Goal: Information Seeking & Learning: Learn about a topic

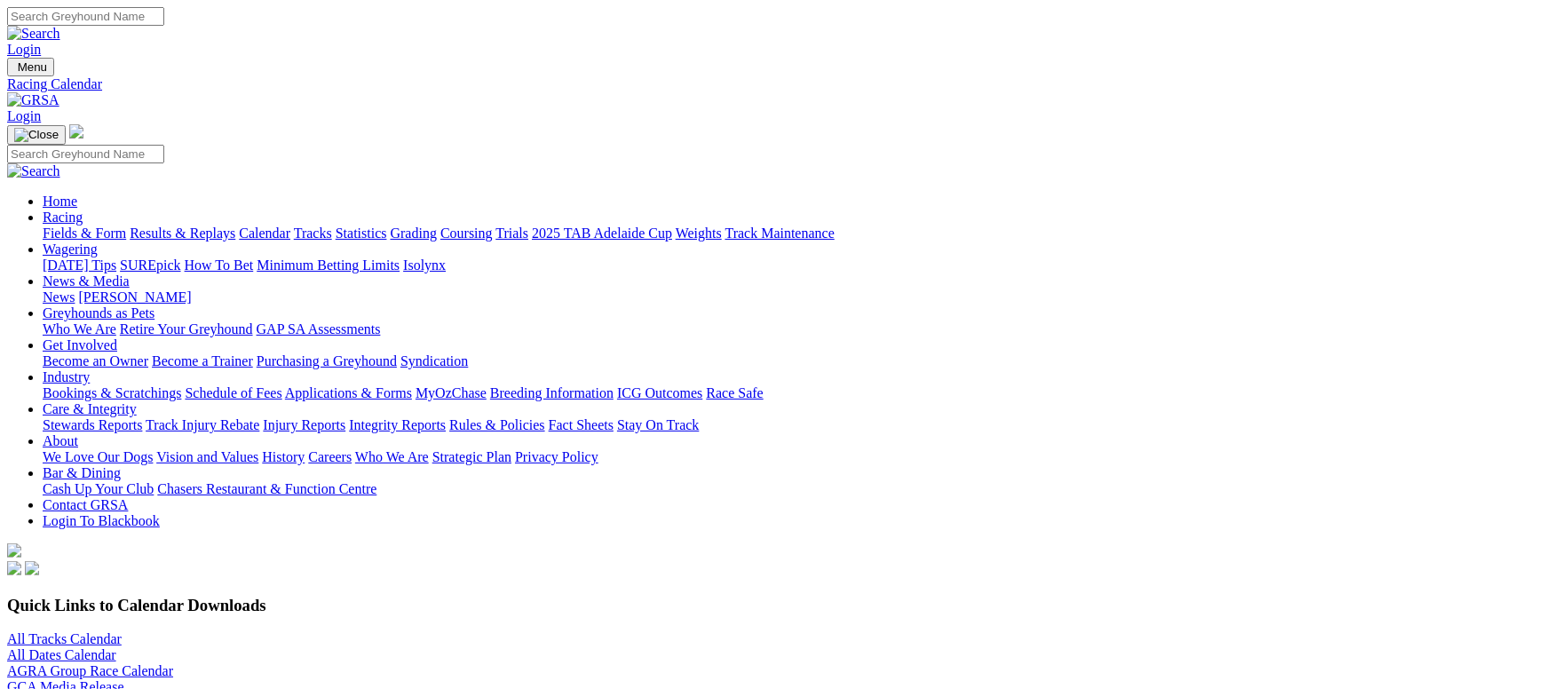
click at [235, 226] on link "Results & Replays" at bounding box center [183, 233] width 106 height 15
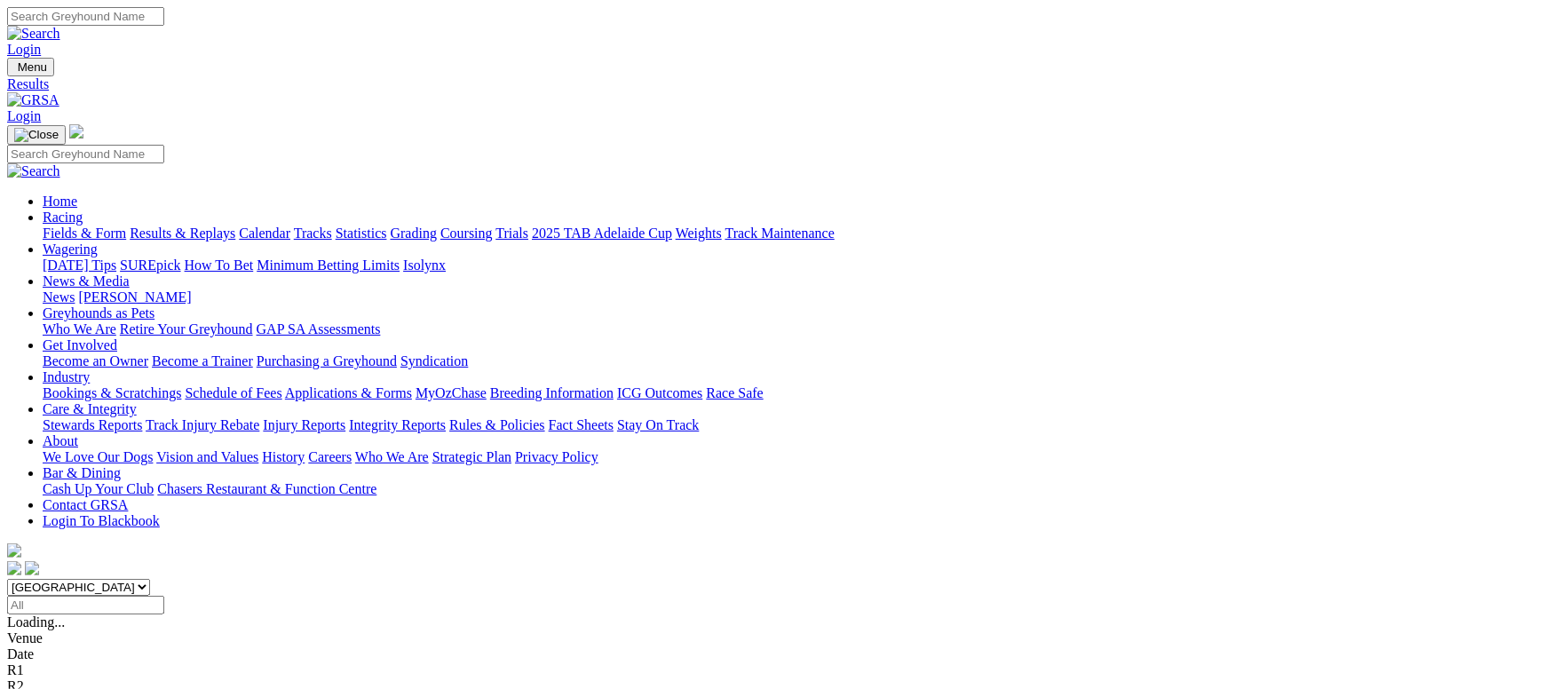
click at [164, 596] on input "Select date" at bounding box center [85, 605] width 157 height 19
type input "Monday, 15 Sep 2025"
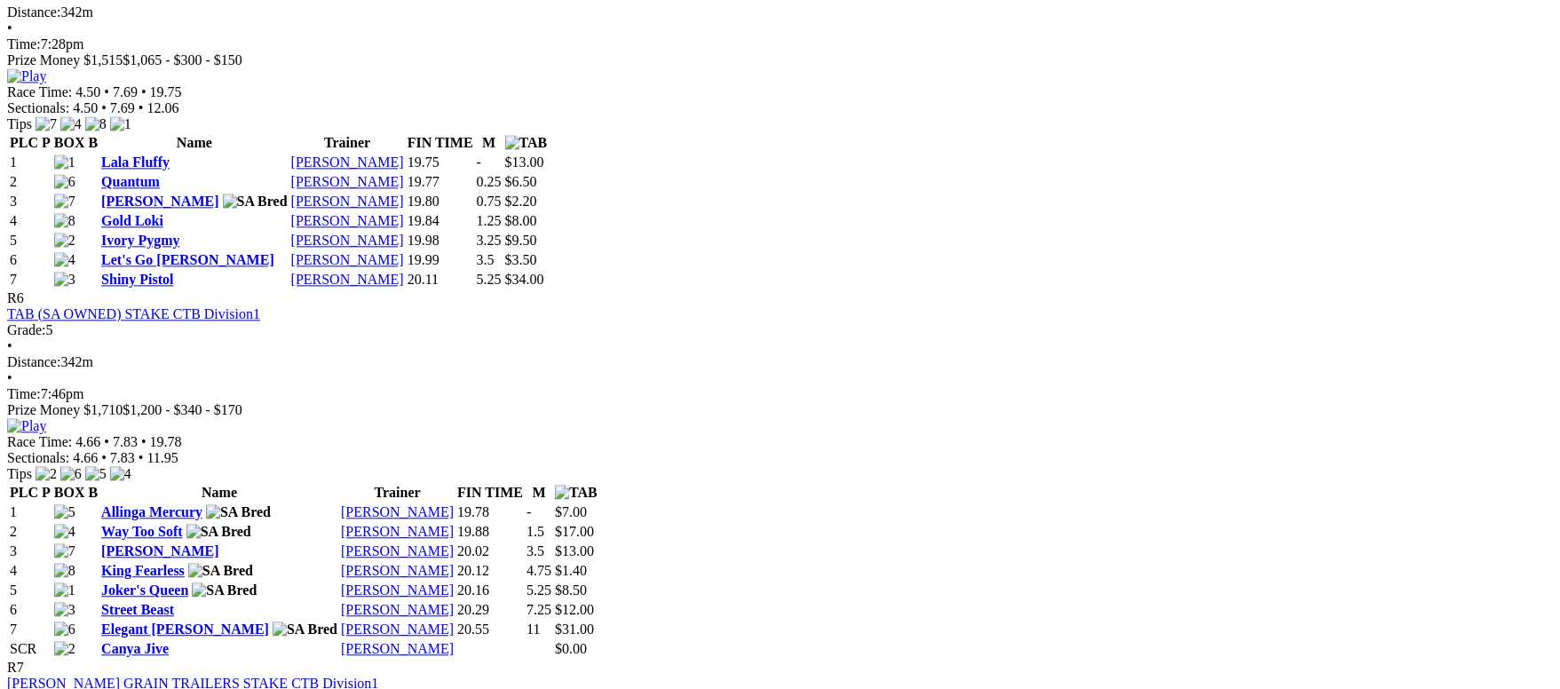
scroll to position [2131, 0]
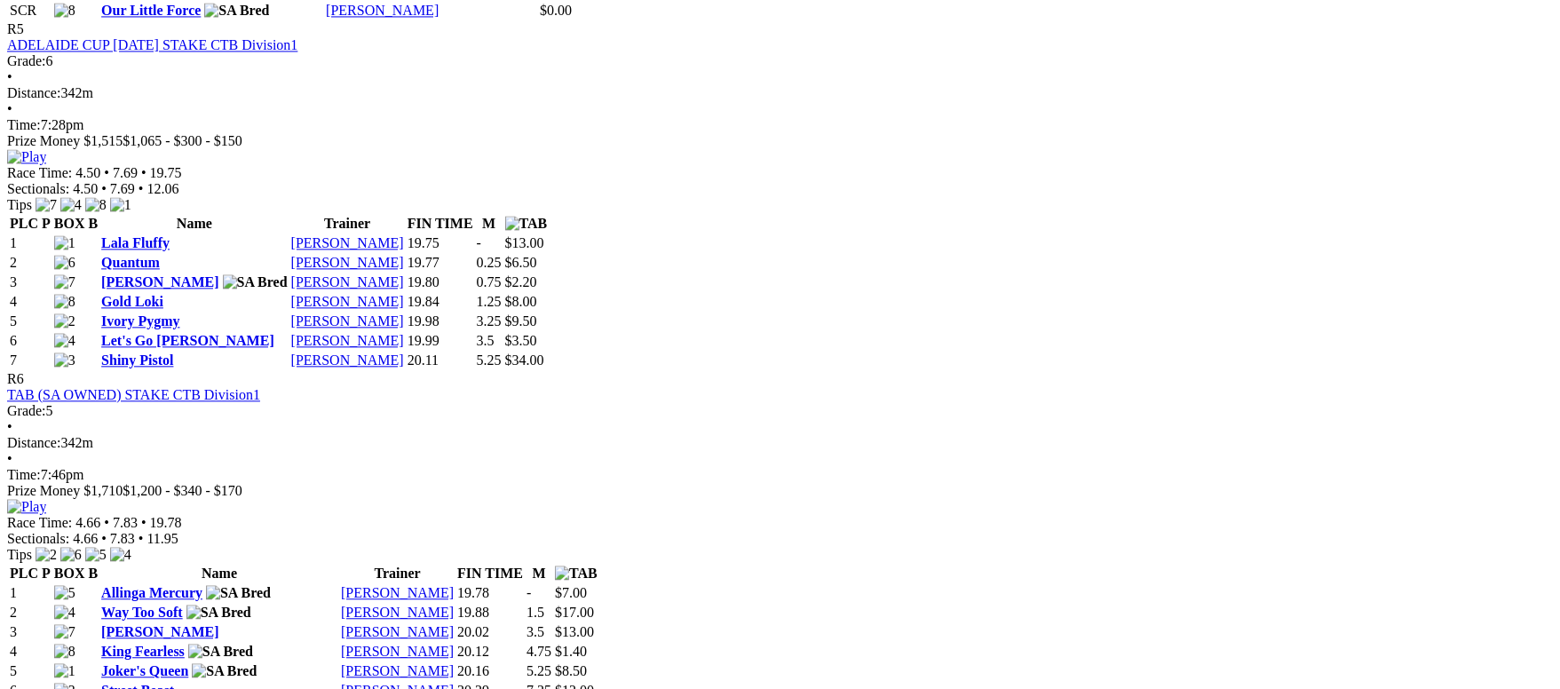
drag, startPoint x: 1056, startPoint y: 192, endPoint x: 891, endPoint y: 76, distance: 201.5
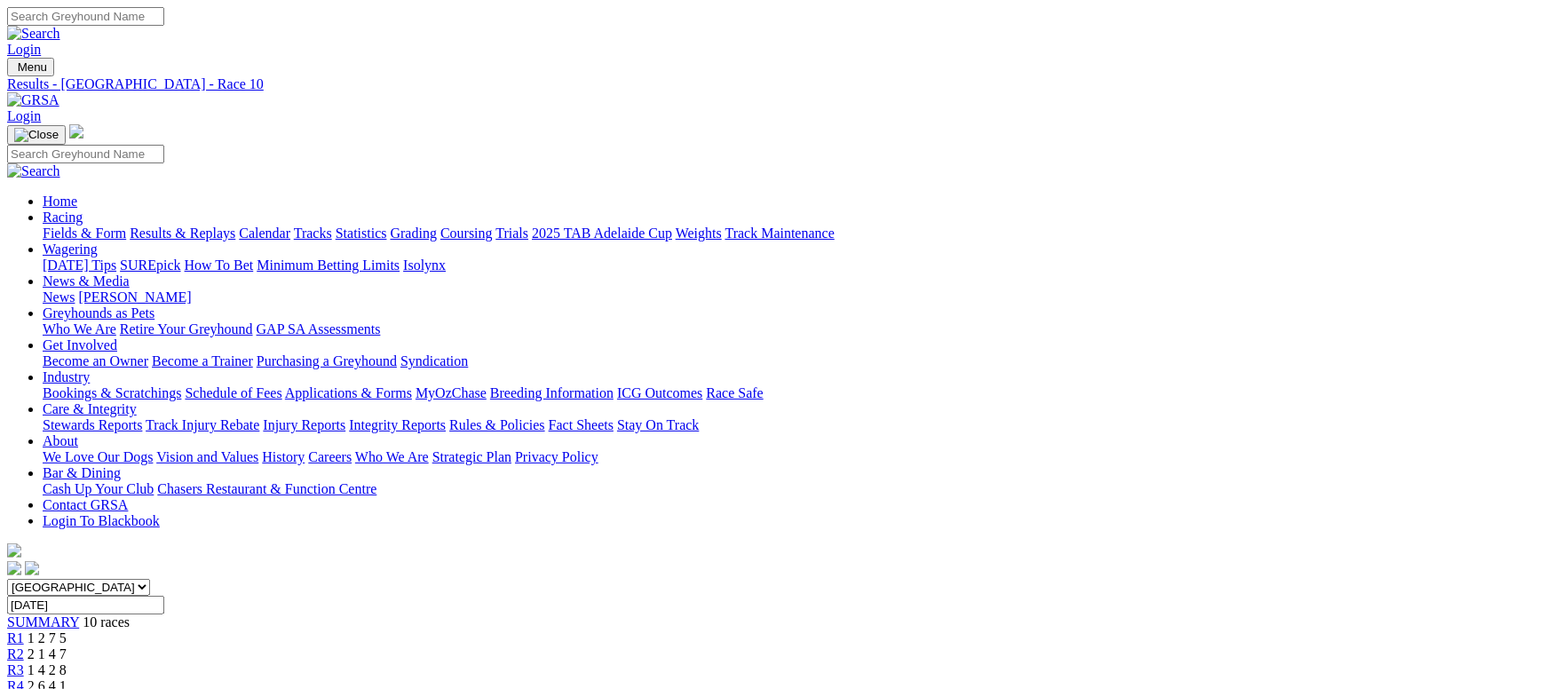
click at [126, 226] on link "Fields & Form" at bounding box center [84, 233] width 83 height 15
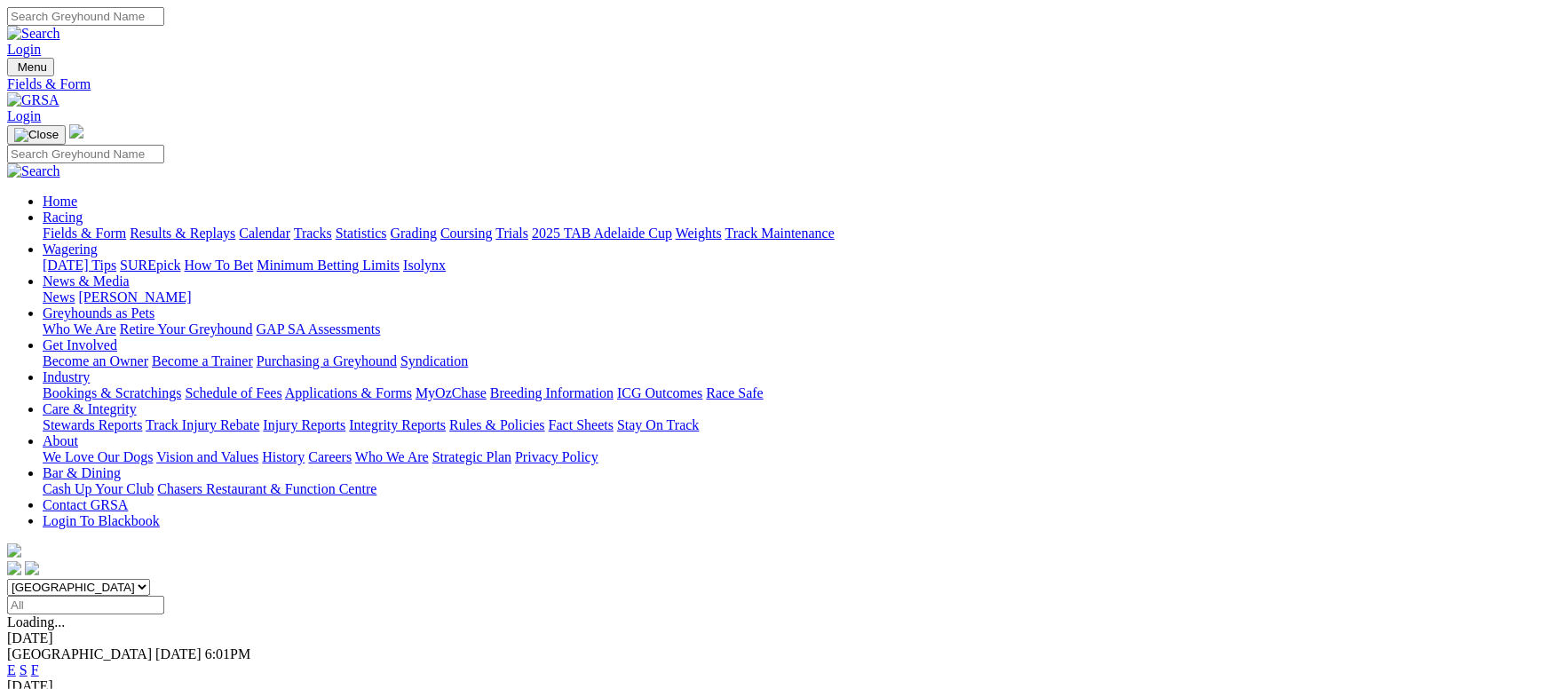
click at [437, 226] on link "Grading" at bounding box center [414, 233] width 46 height 15
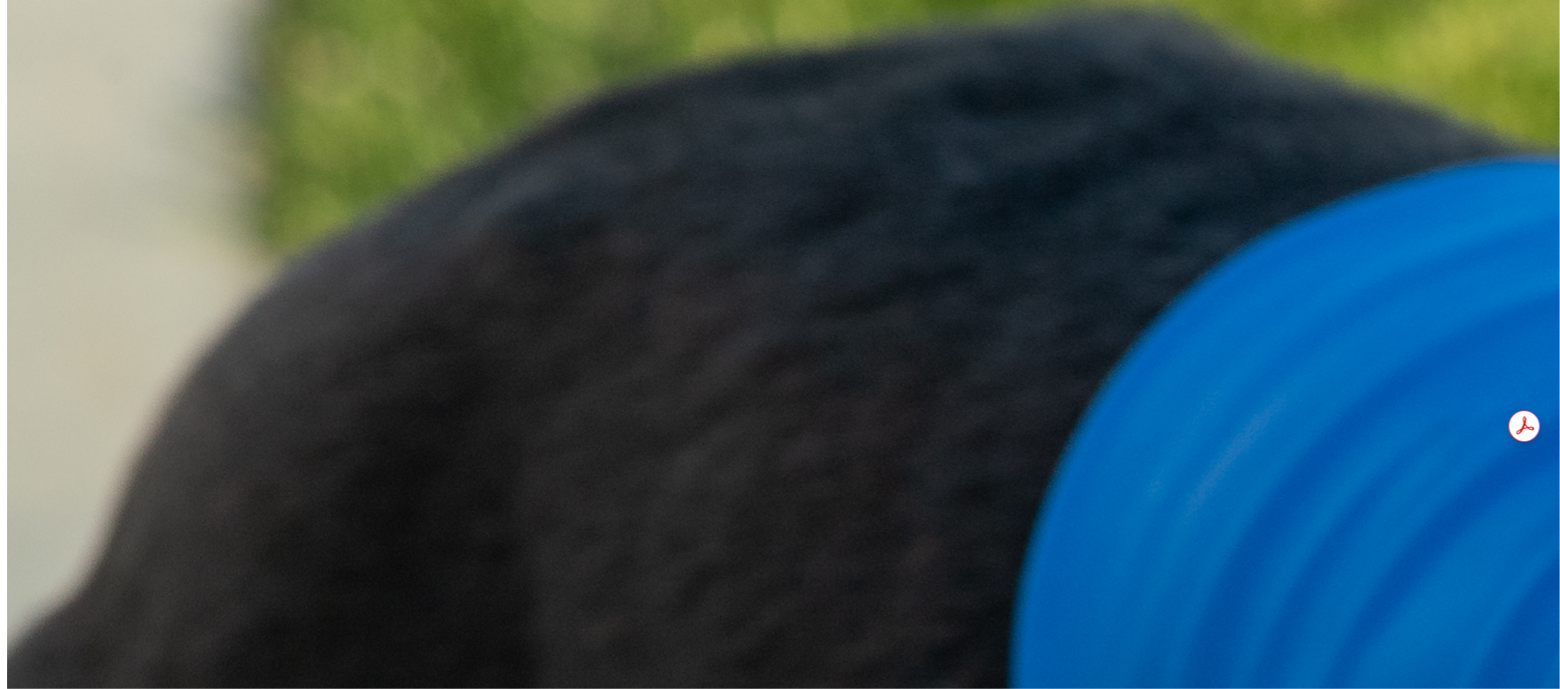
scroll to position [1995, 0]
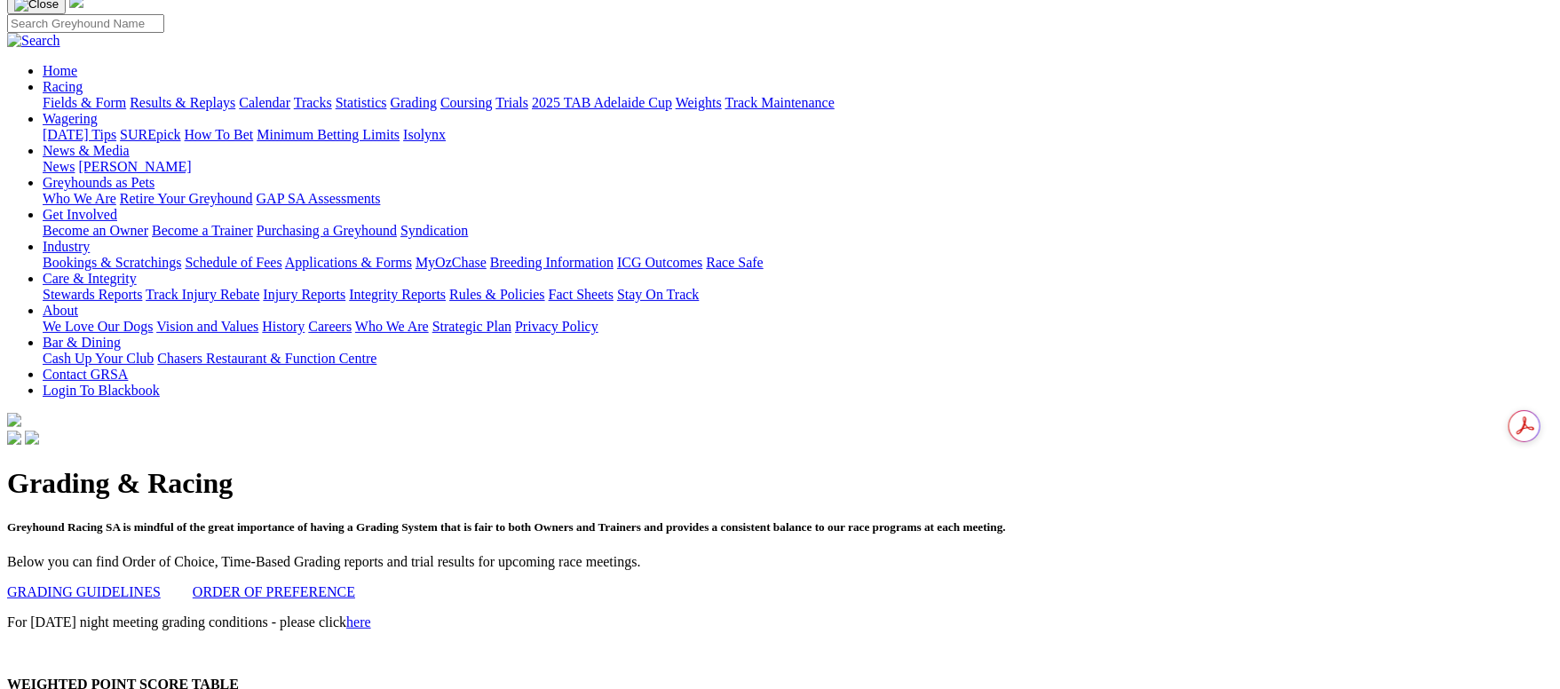
scroll to position [0, 0]
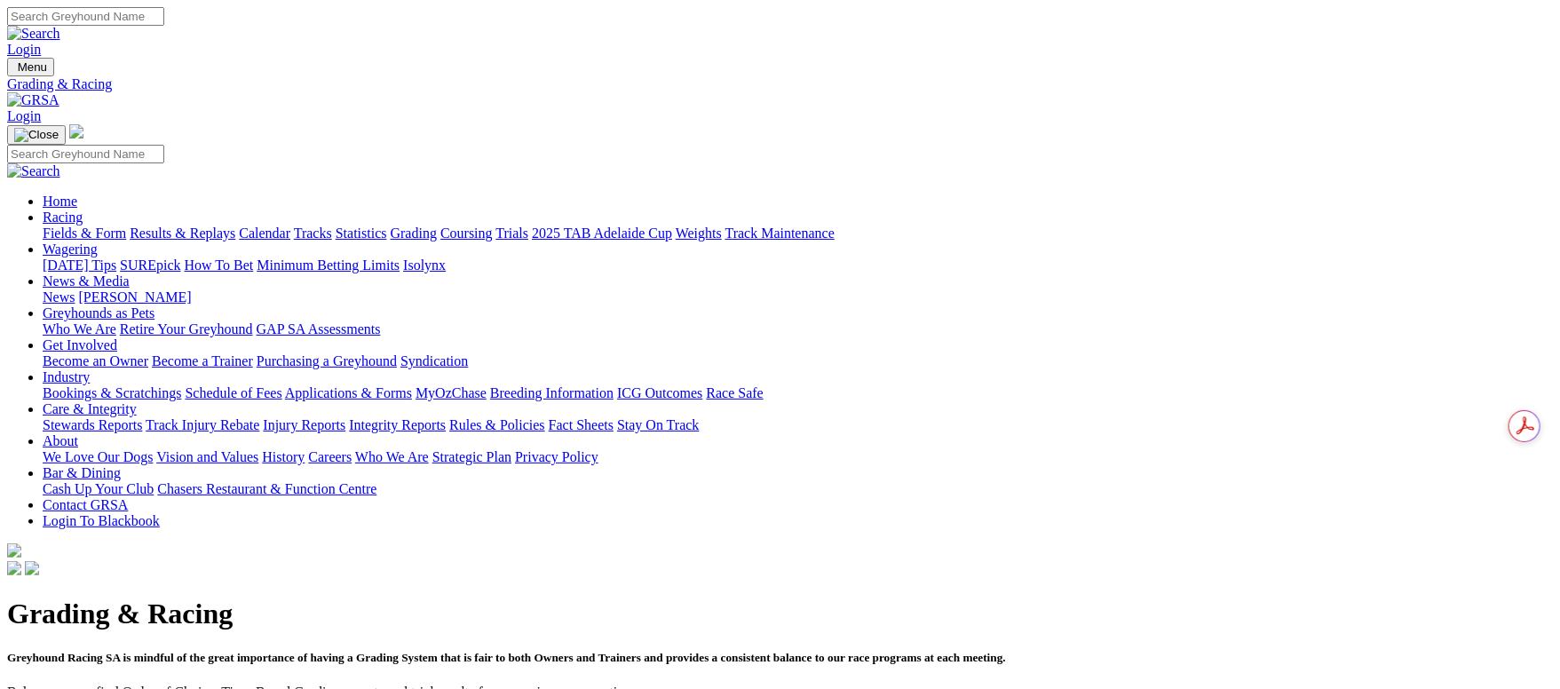
click at [126, 226] on link "Fields & Form" at bounding box center [84, 233] width 83 height 15
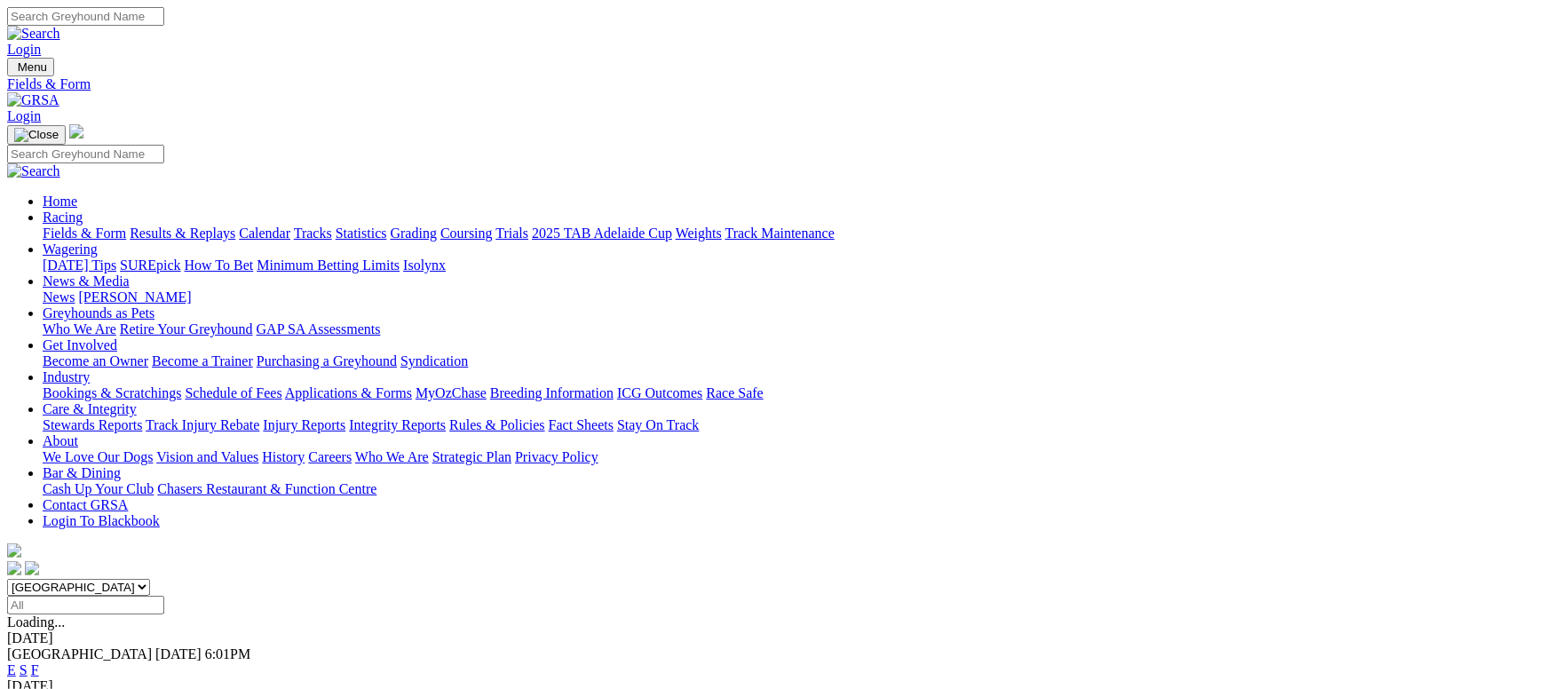
click at [39, 662] on link "F" at bounding box center [35, 669] width 8 height 15
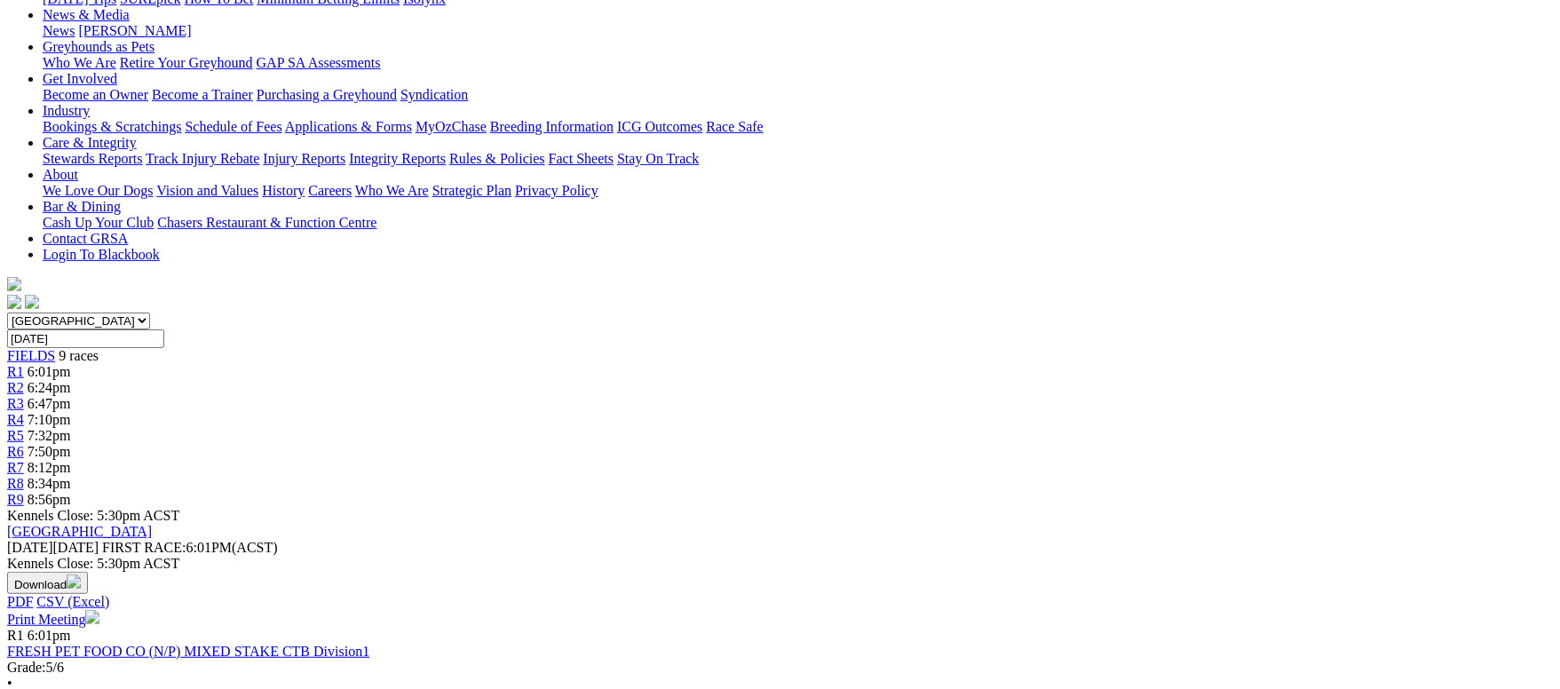
scroll to position [533, 0]
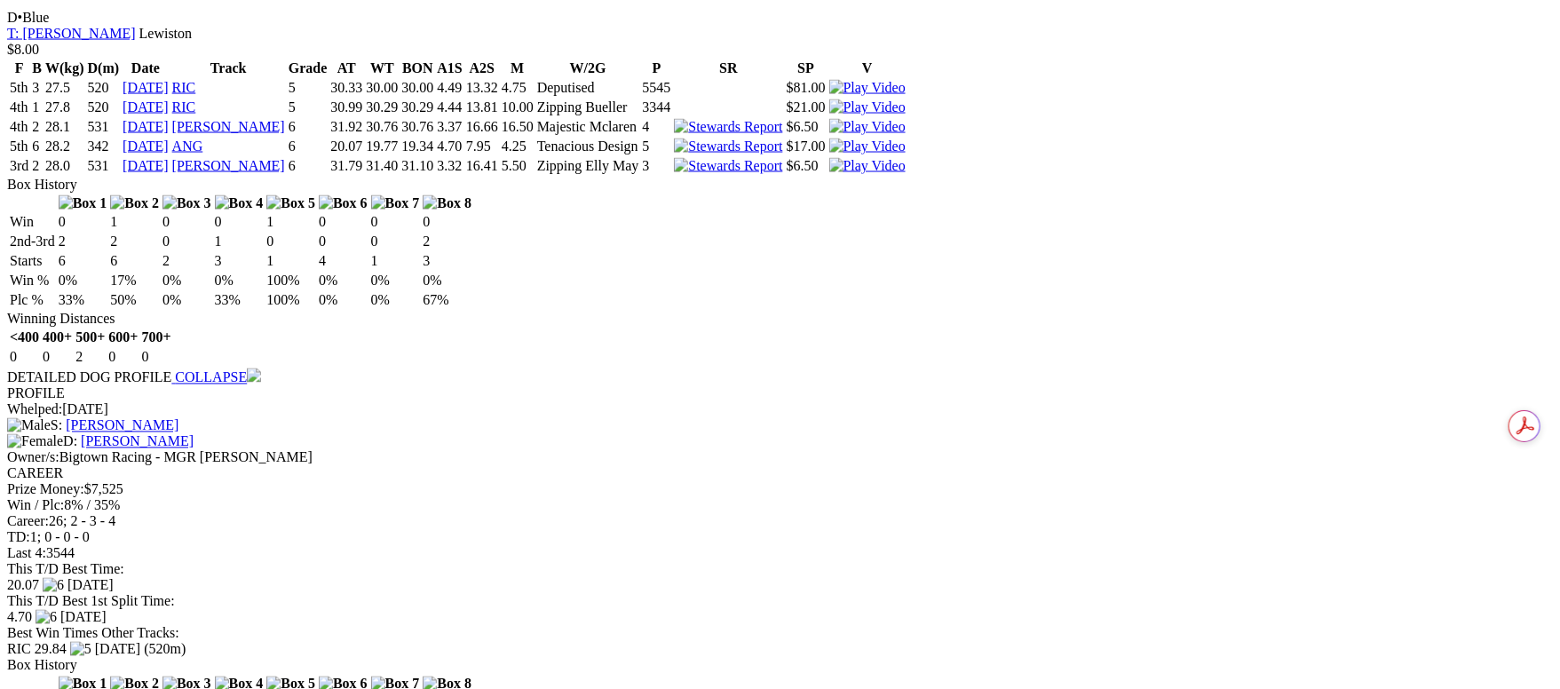
scroll to position [1731, 0]
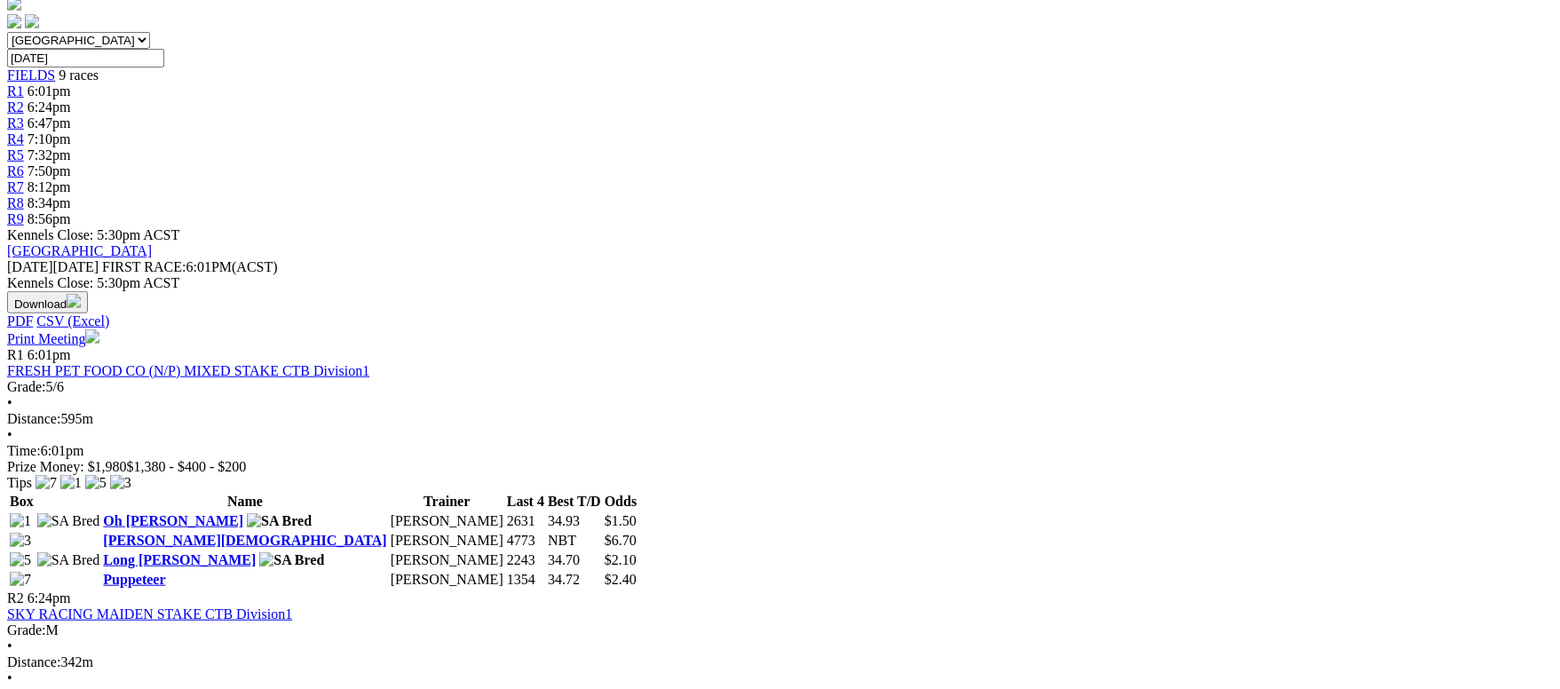
scroll to position [666, 0]
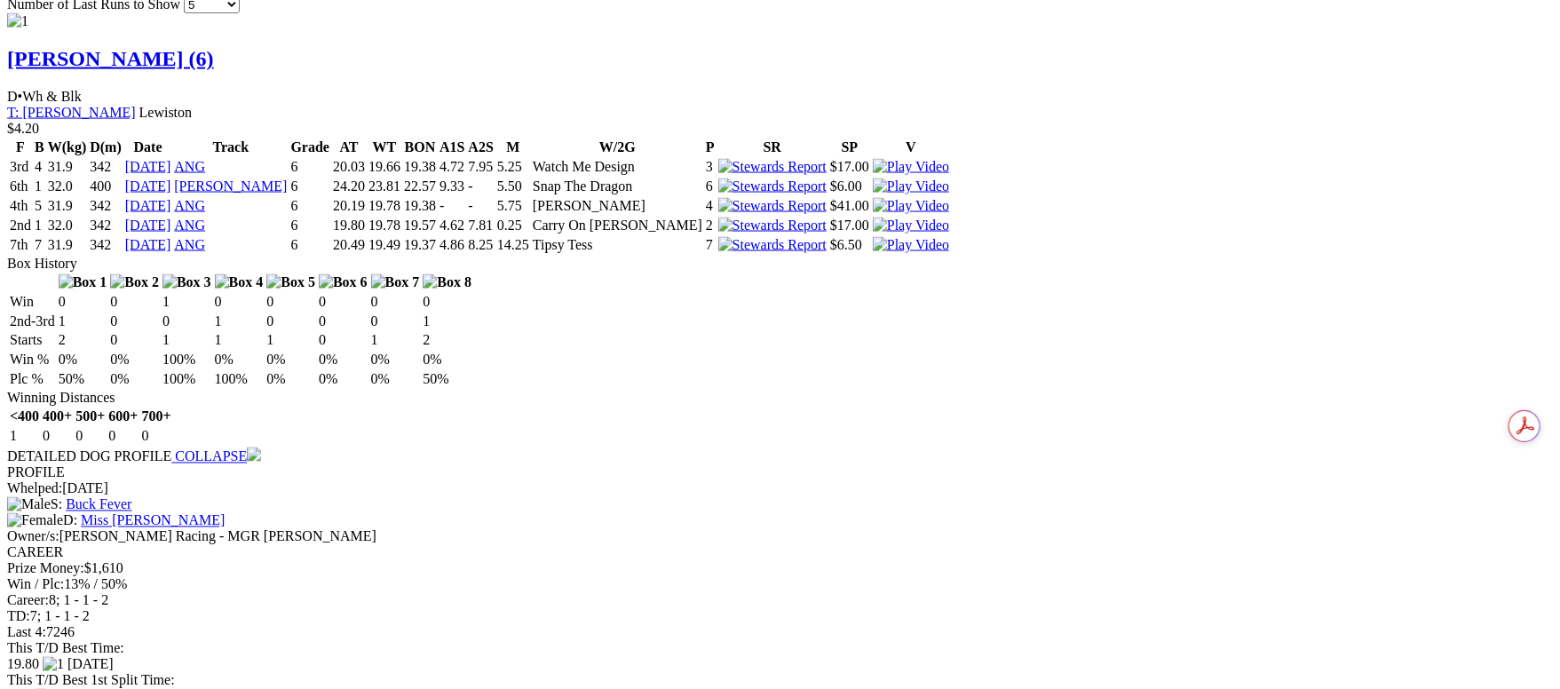
scroll to position [1597, 0]
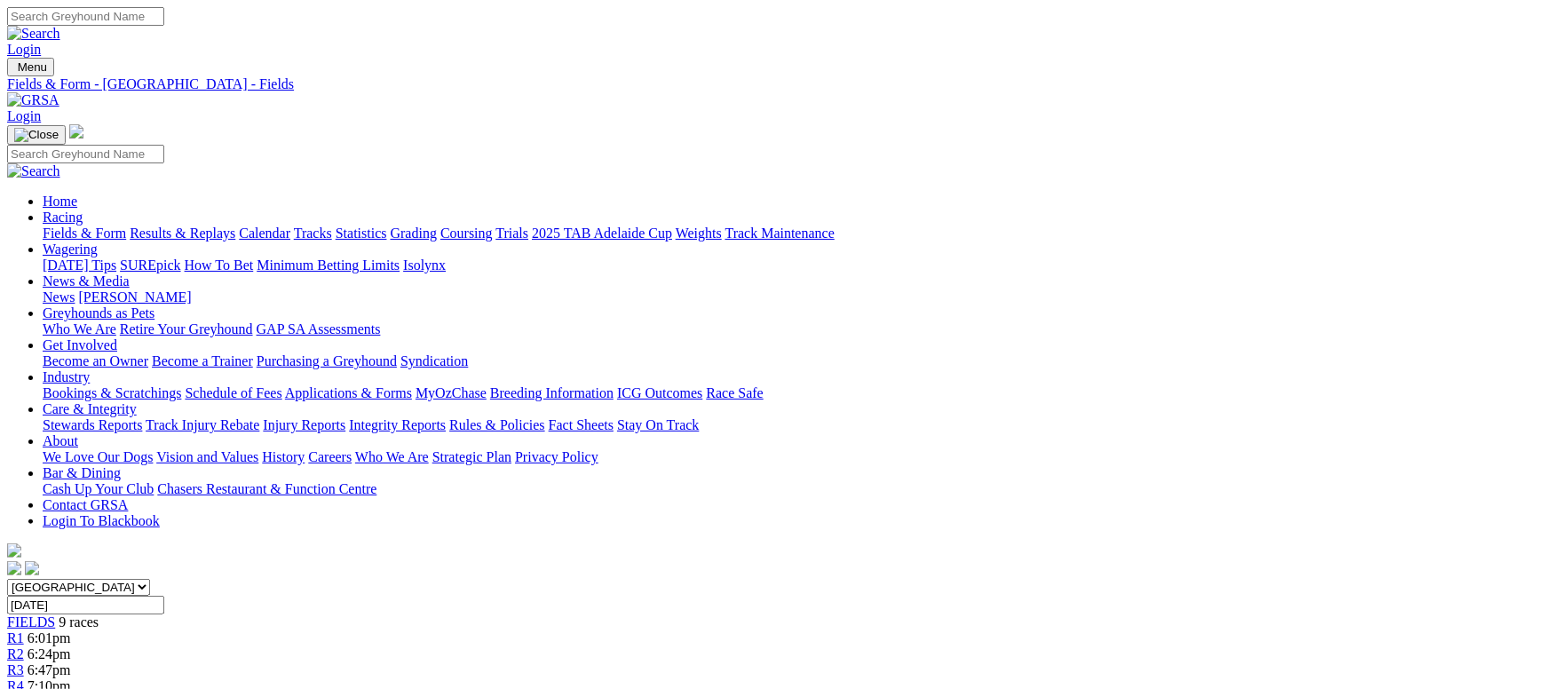
click at [126, 226] on link "Fields & Form" at bounding box center [84, 233] width 83 height 15
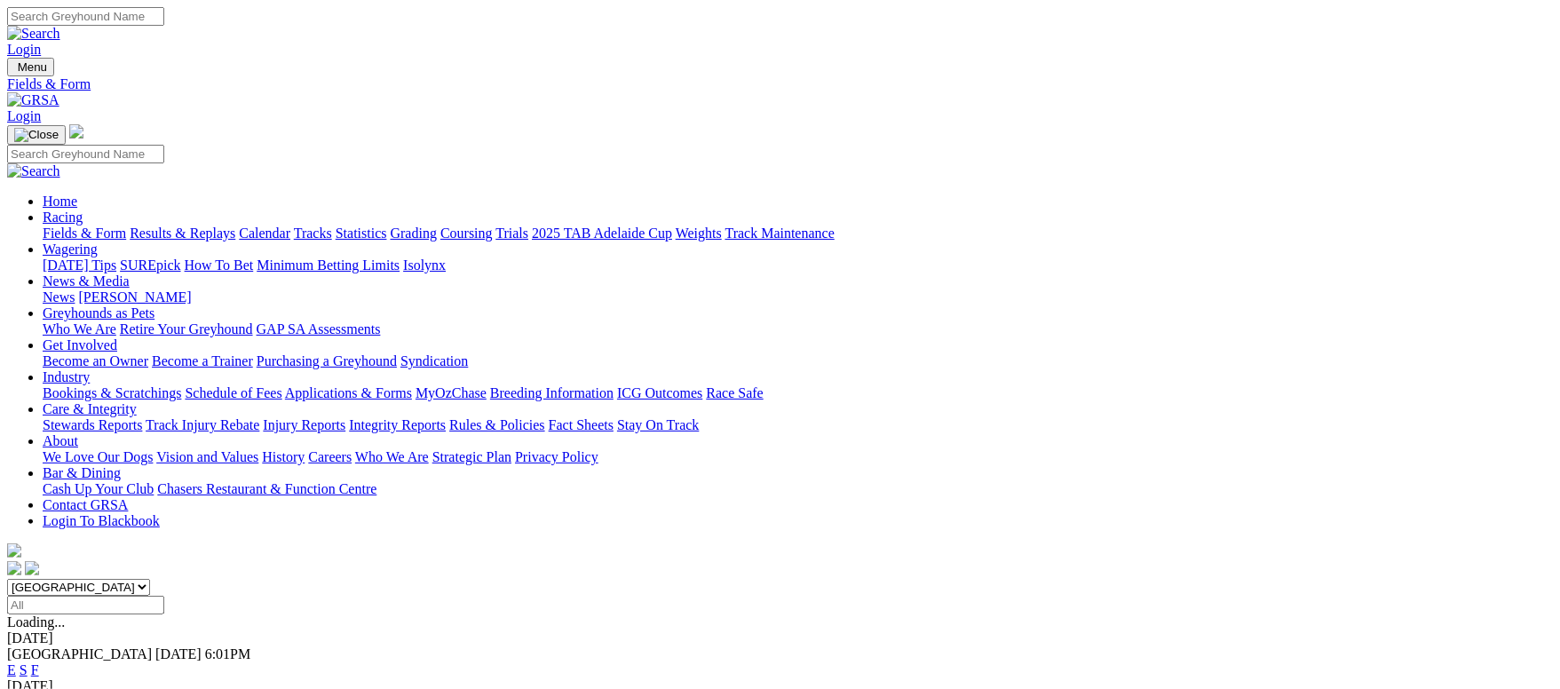
click at [39, 662] on link "F" at bounding box center [35, 669] width 8 height 15
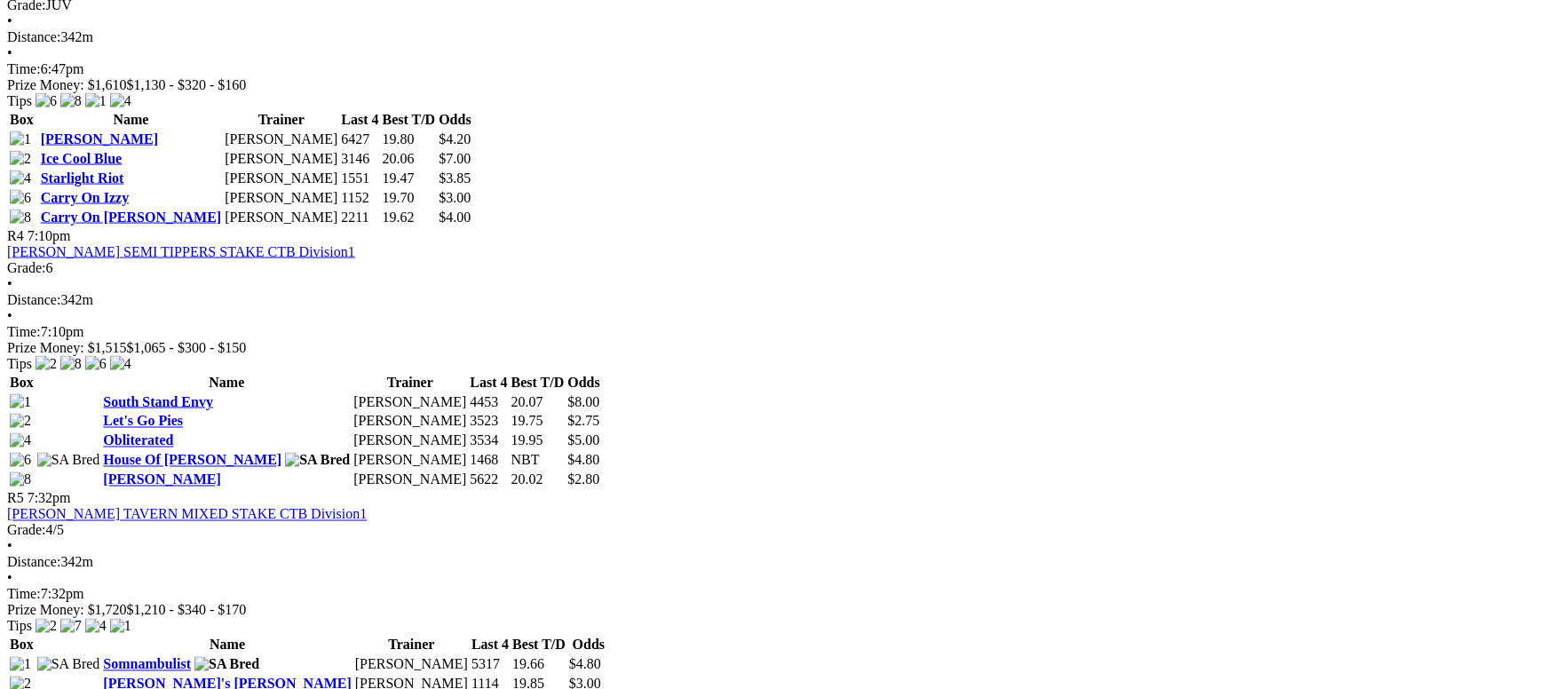
scroll to position [1597, 0]
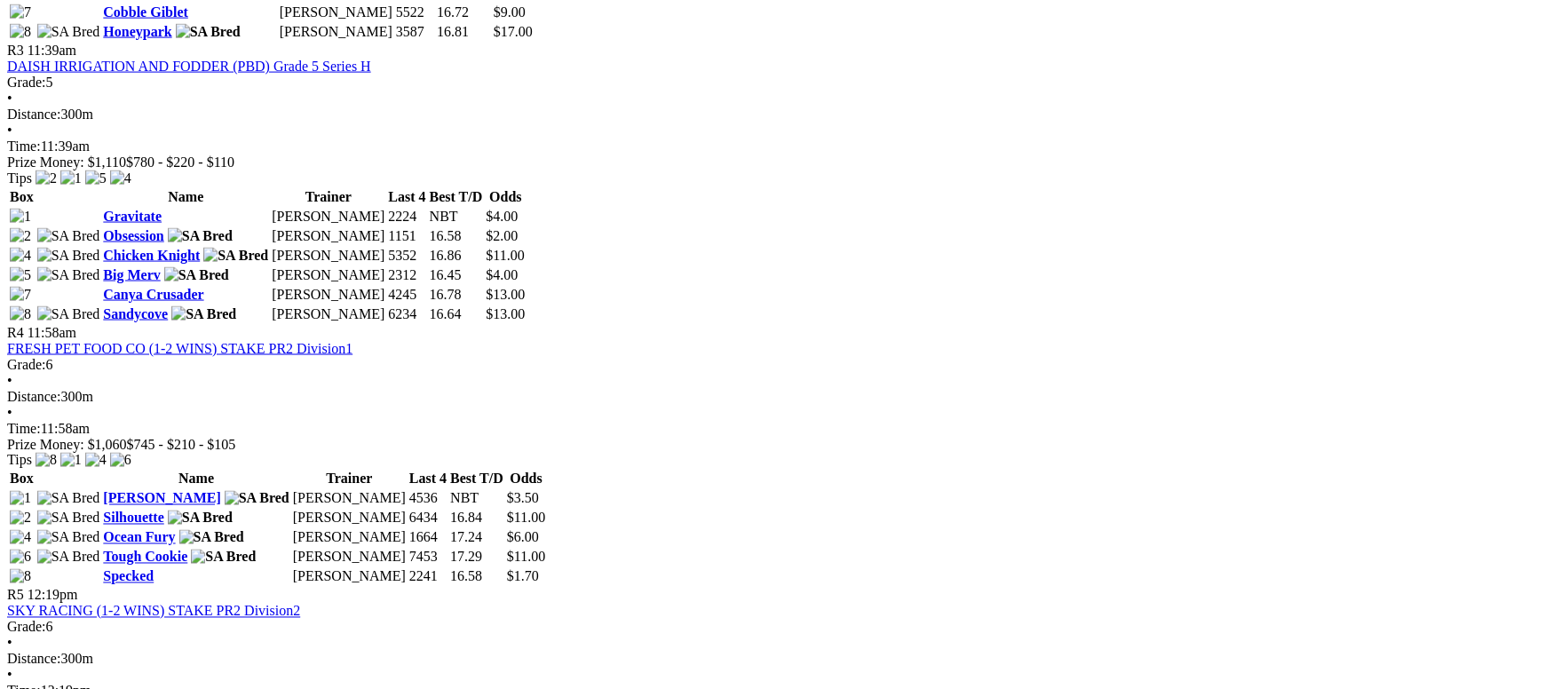
scroll to position [1731, 0]
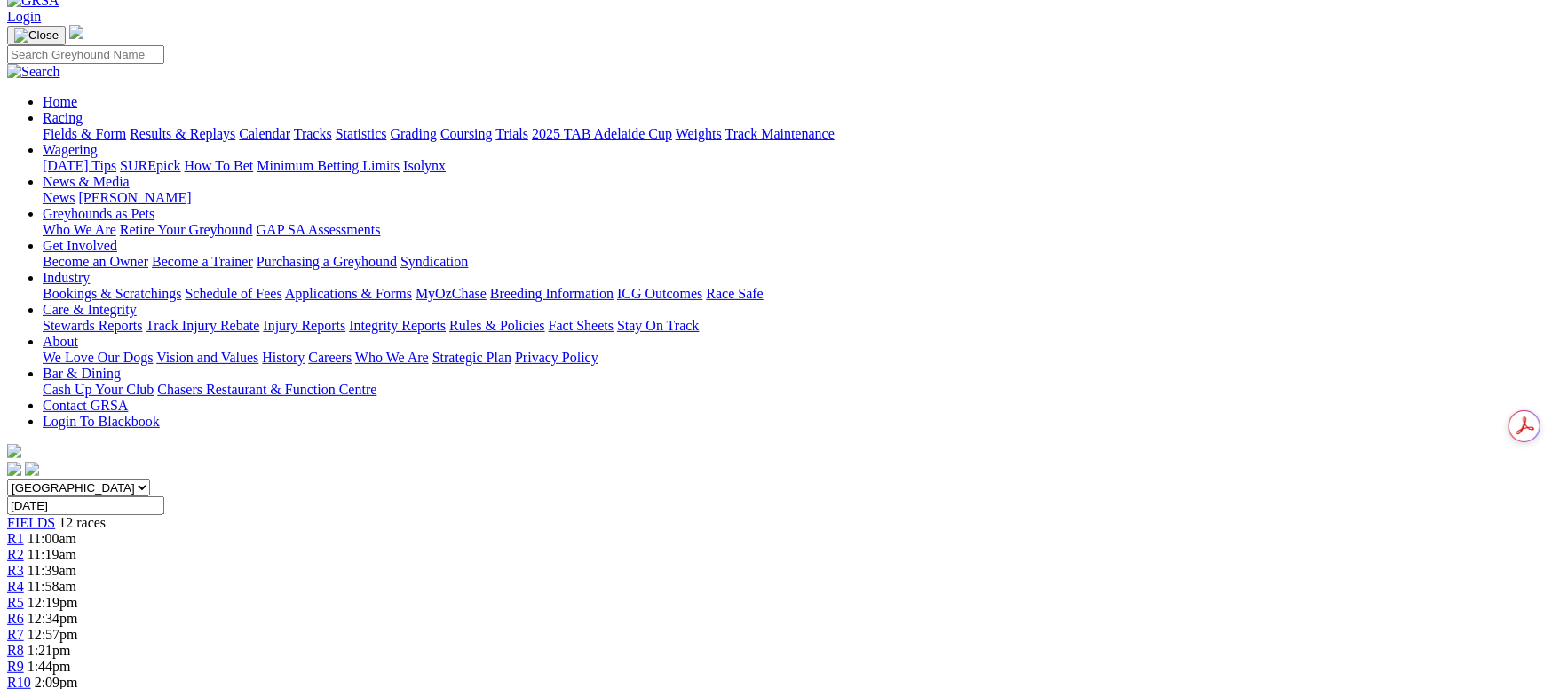
scroll to position [399, 0]
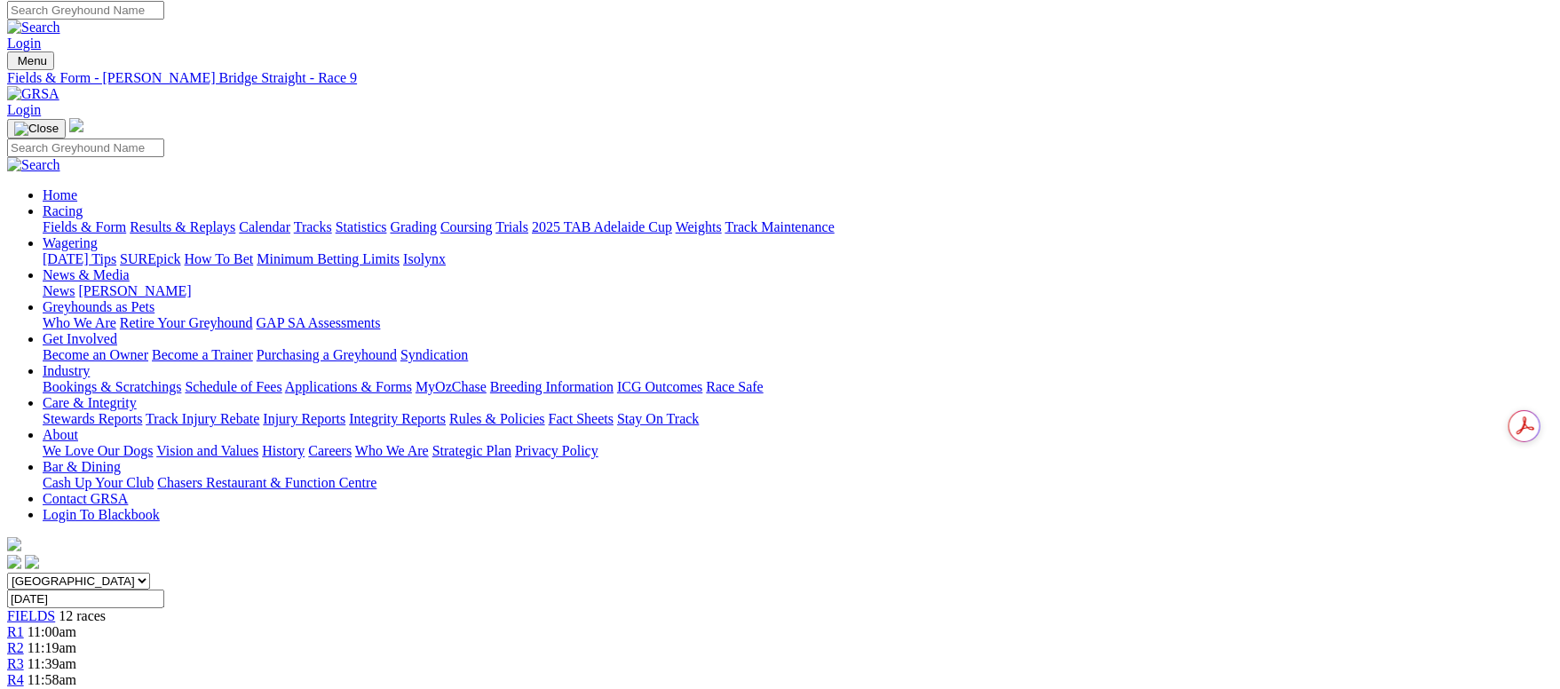
scroll to position [0, 0]
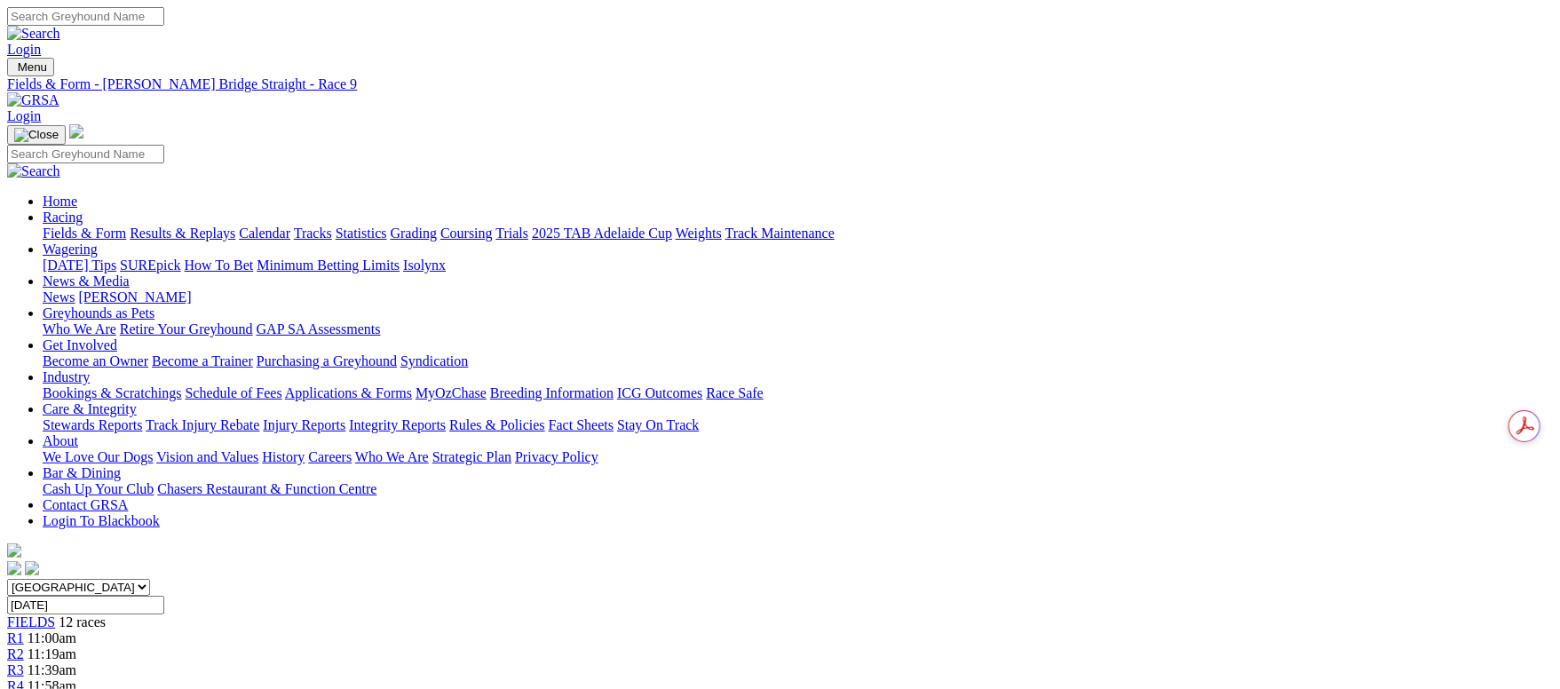
drag, startPoint x: 173, startPoint y: 129, endPoint x: 194, endPoint y: 26, distance: 105.2
click at [126, 226] on link "Fields & Form" at bounding box center [84, 233] width 83 height 15
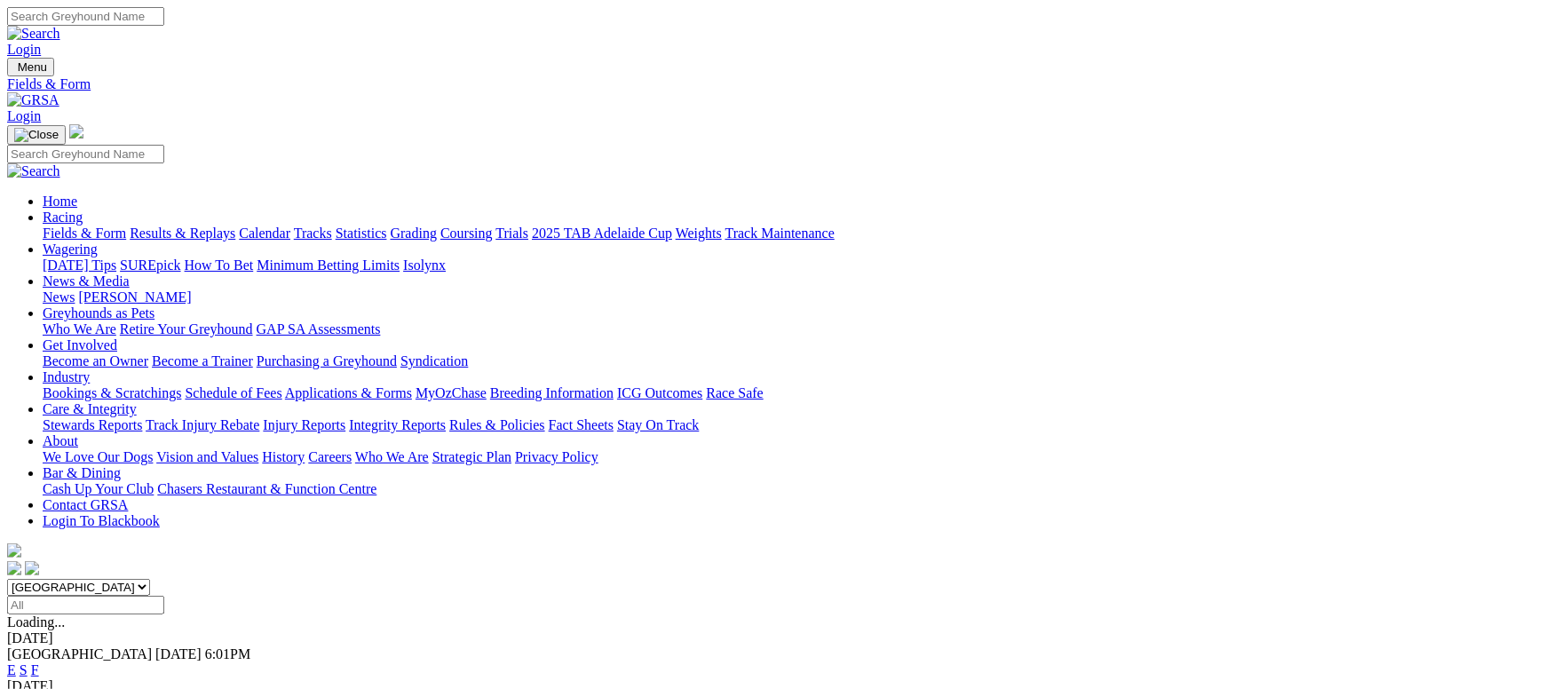
click at [126, 226] on link "Fields & Form" at bounding box center [84, 233] width 83 height 15
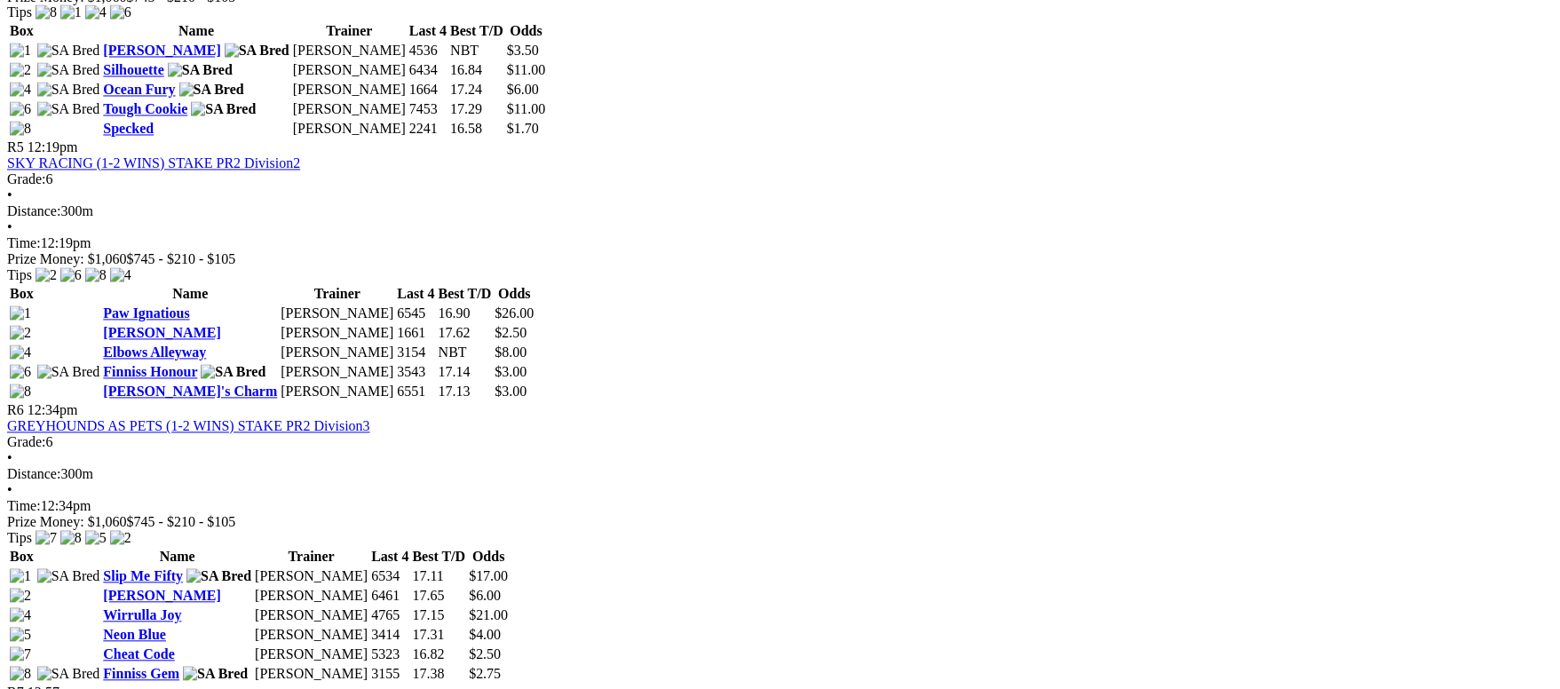
scroll to position [2131, 0]
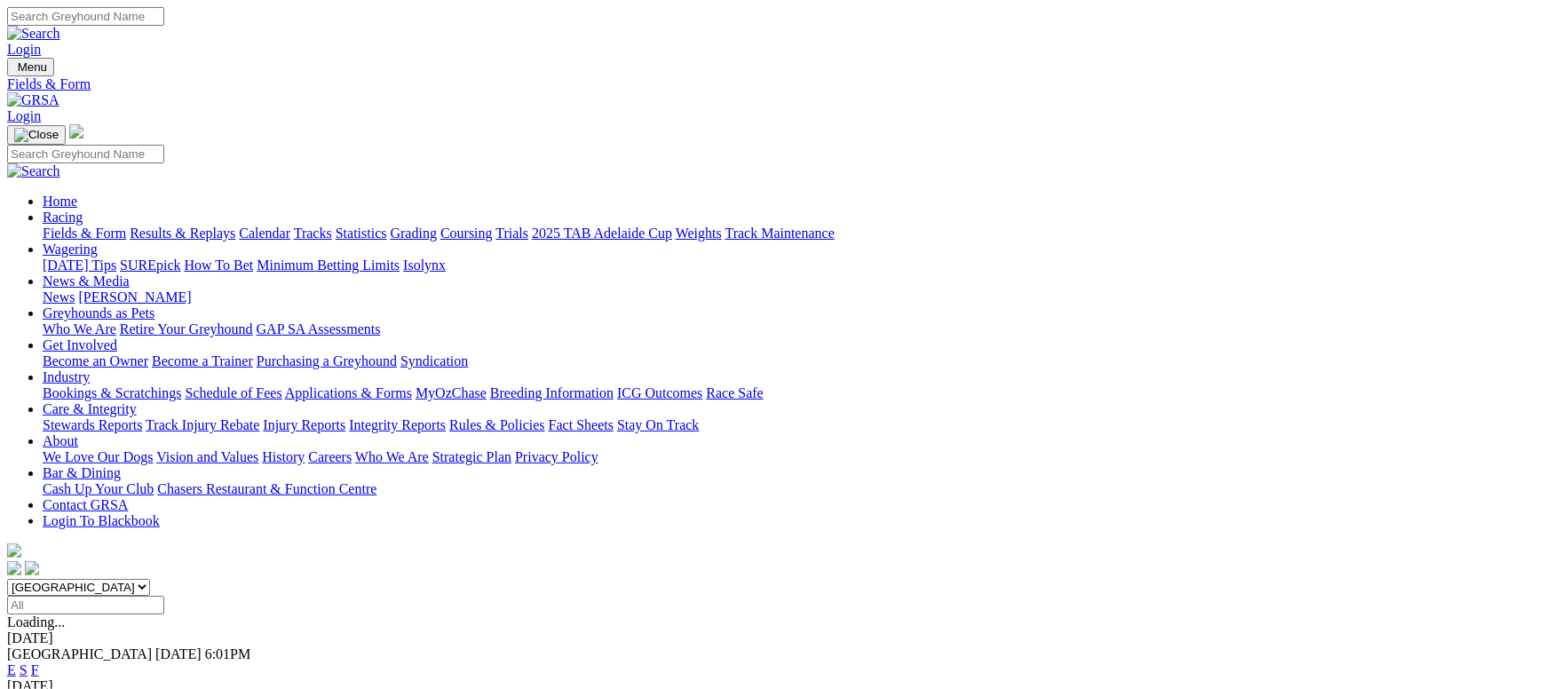
click at [39, 662] on link "F" at bounding box center [35, 669] width 8 height 15
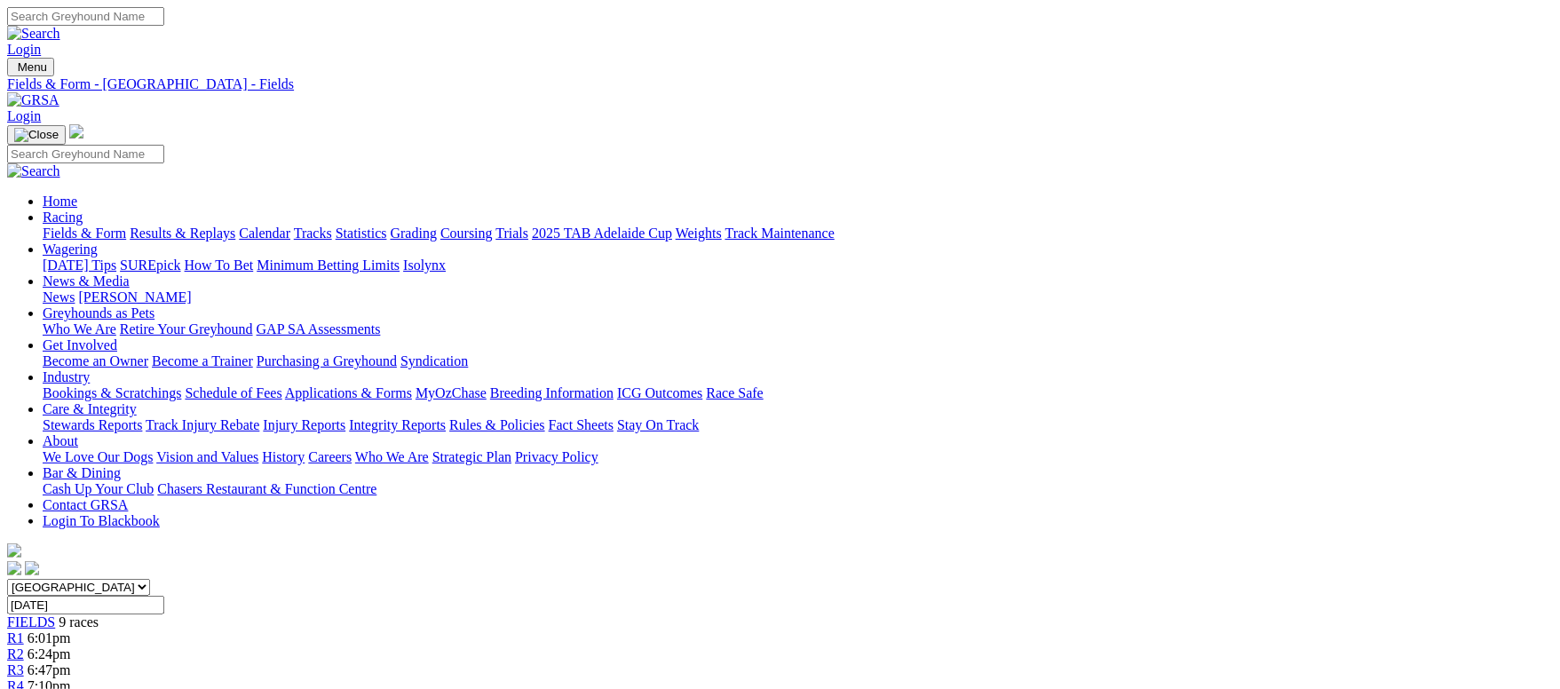
click at [80, 226] on link "Fields & Form" at bounding box center [84, 233] width 83 height 15
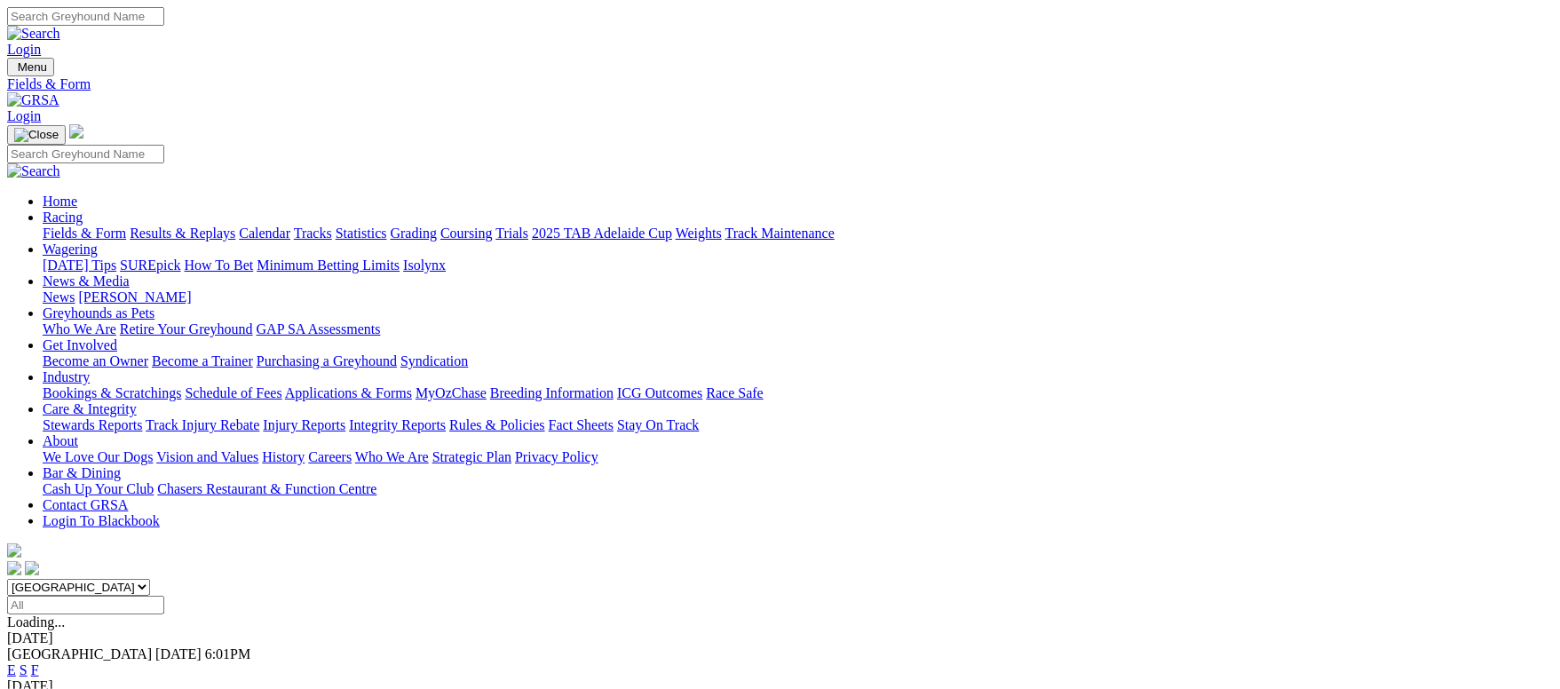
click at [290, 226] on link "Calendar" at bounding box center [265, 233] width 52 height 15
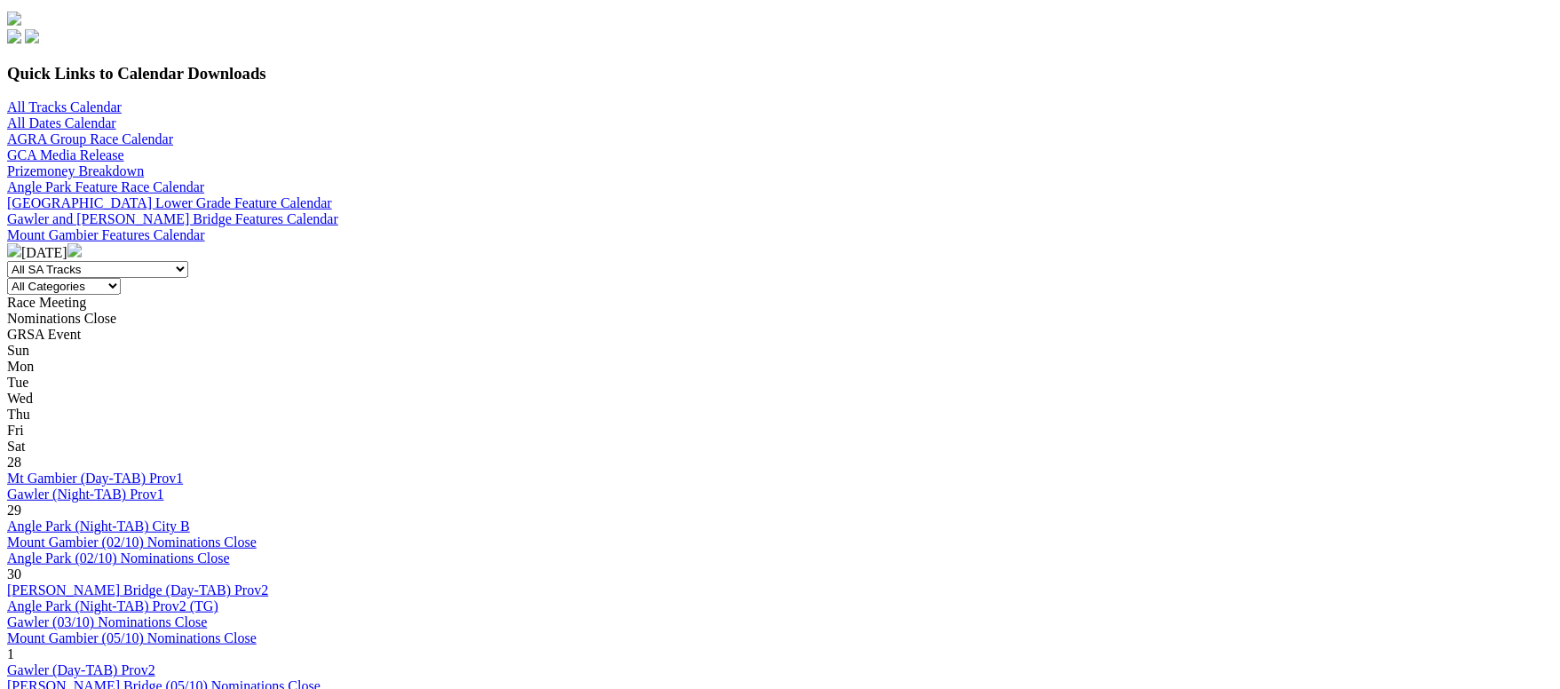
scroll to position [533, 0]
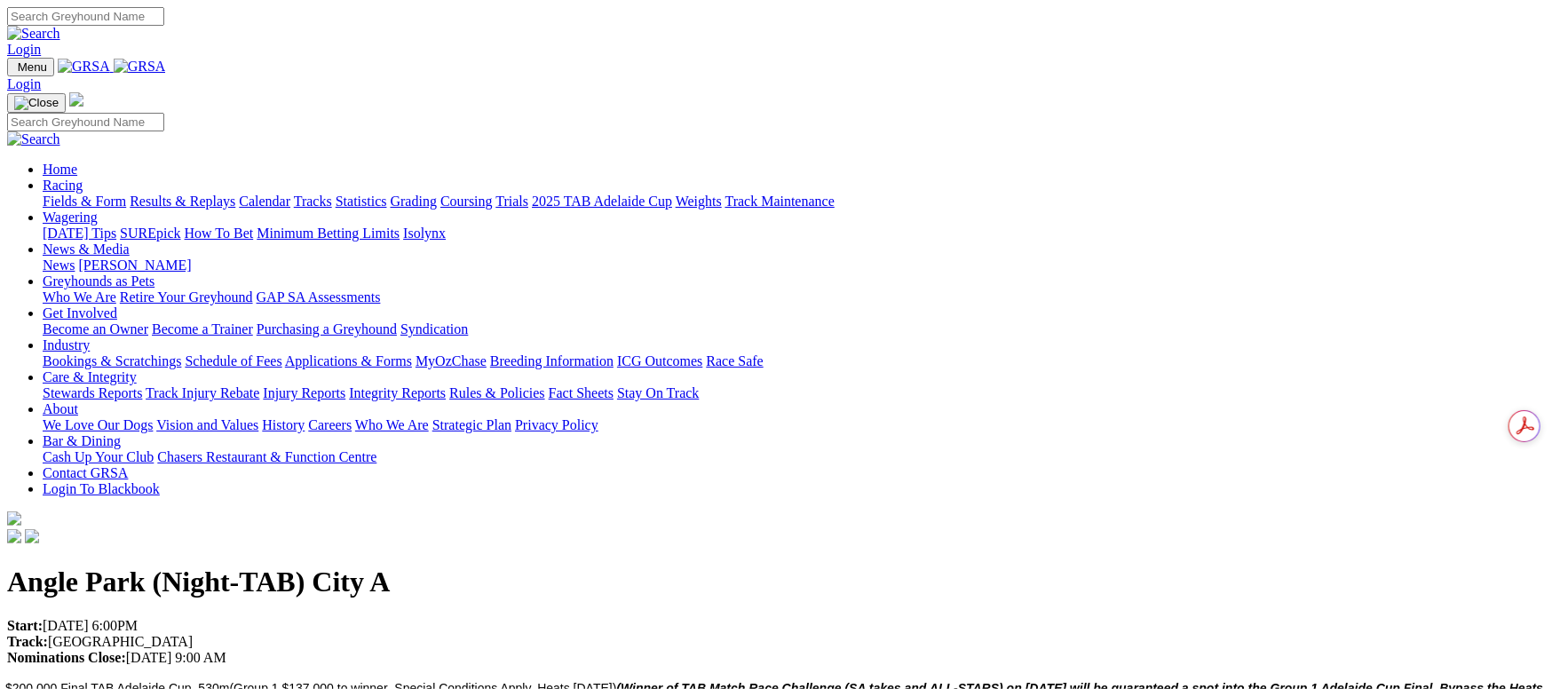
drag, startPoint x: 397, startPoint y: 67, endPoint x: 451, endPoint y: 38, distance: 61.2
click at [83, 178] on link "Racing" at bounding box center [63, 185] width 40 height 15
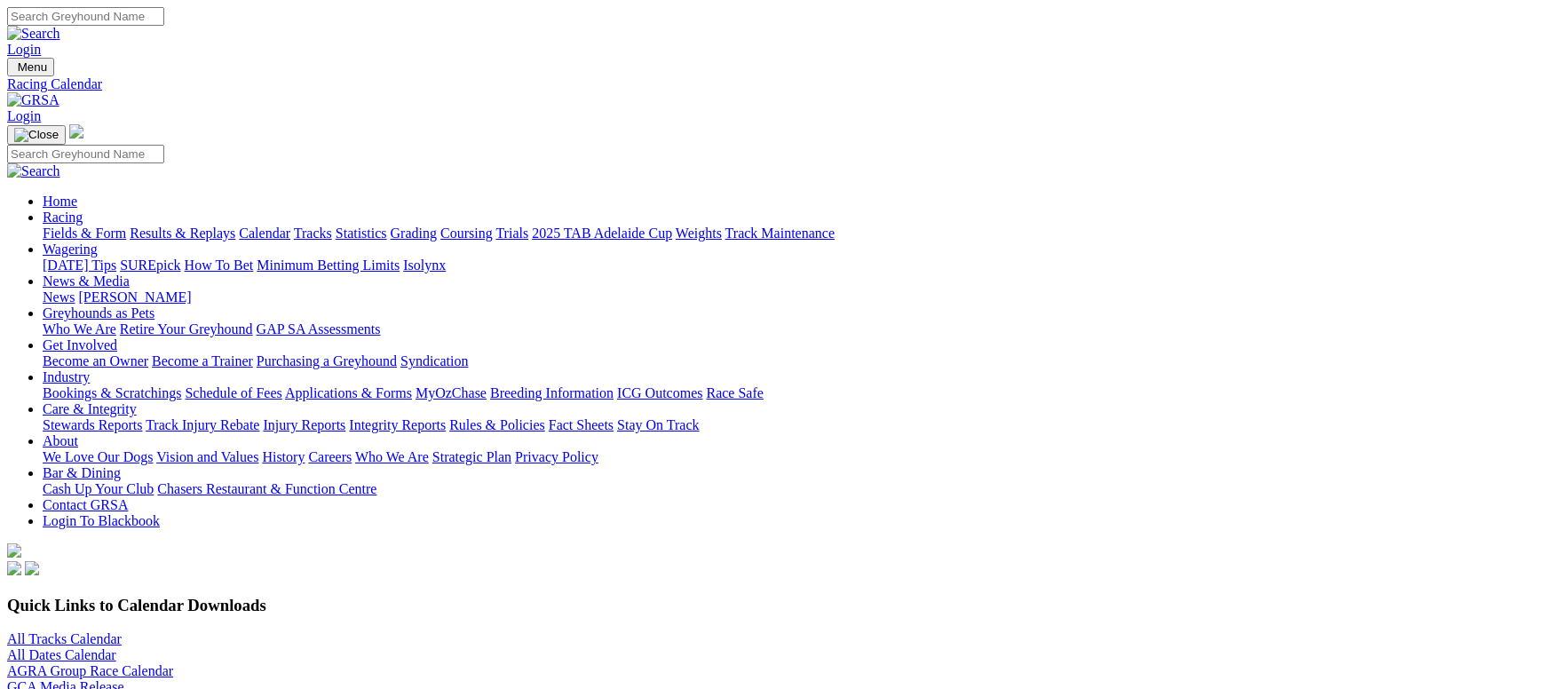
scroll to position [666, 0]
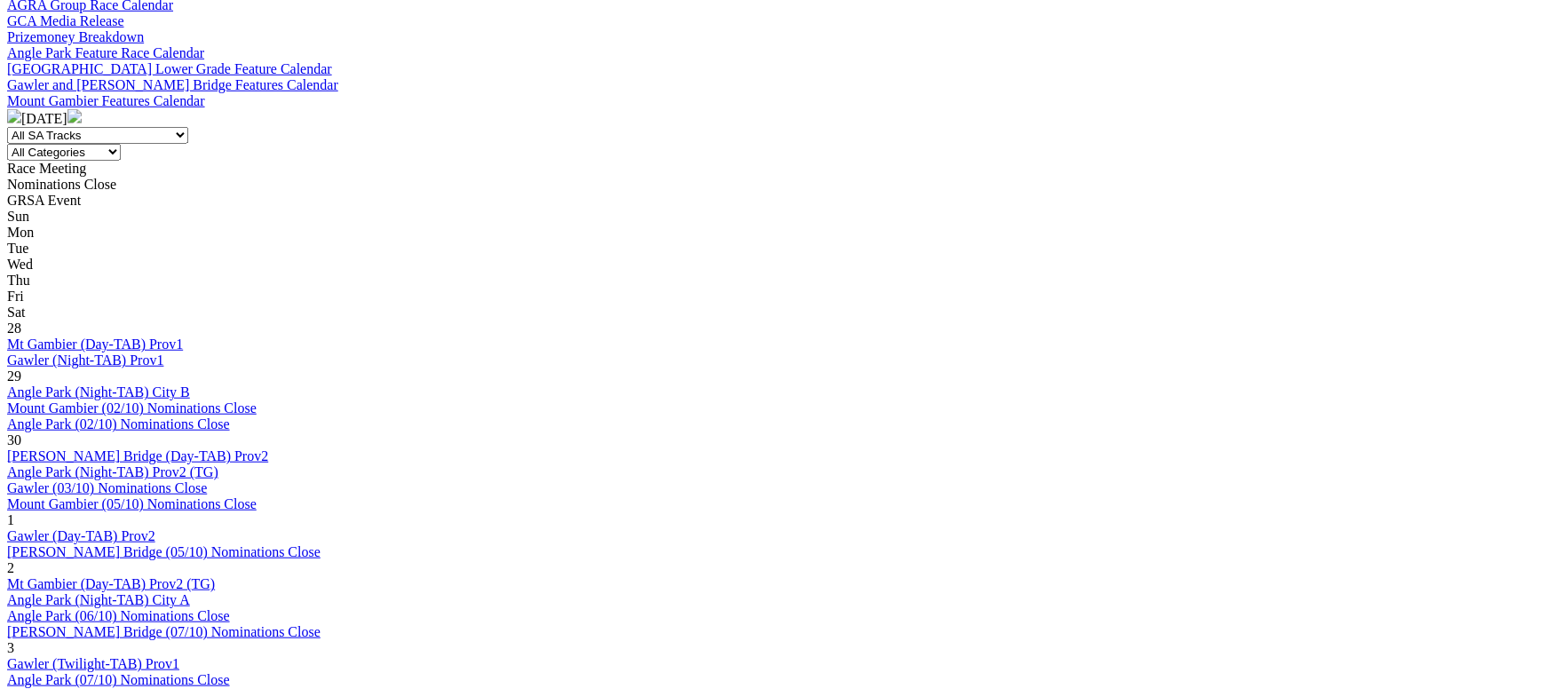
drag, startPoint x: 0, startPoint y: 0, endPoint x: 464, endPoint y: 199, distance: 504.4
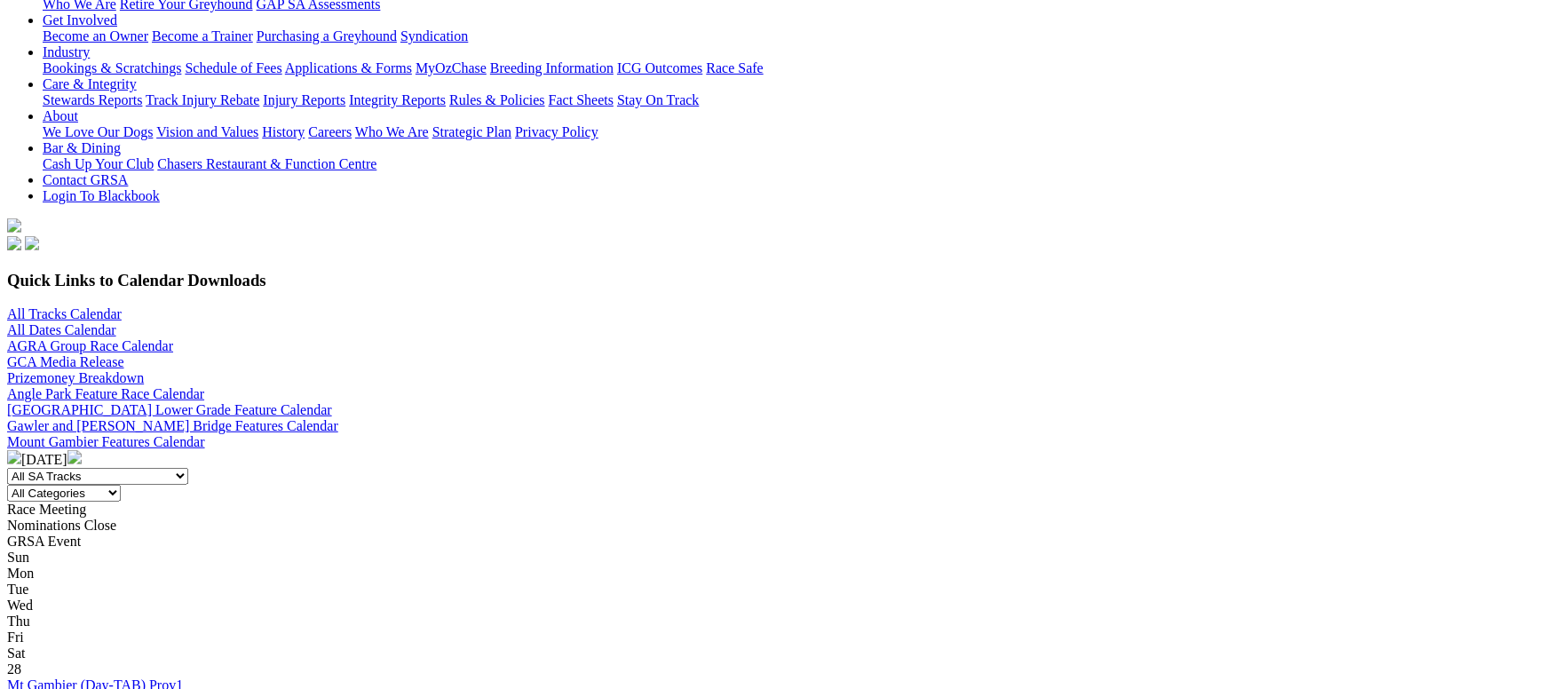
scroll to position [399, 0]
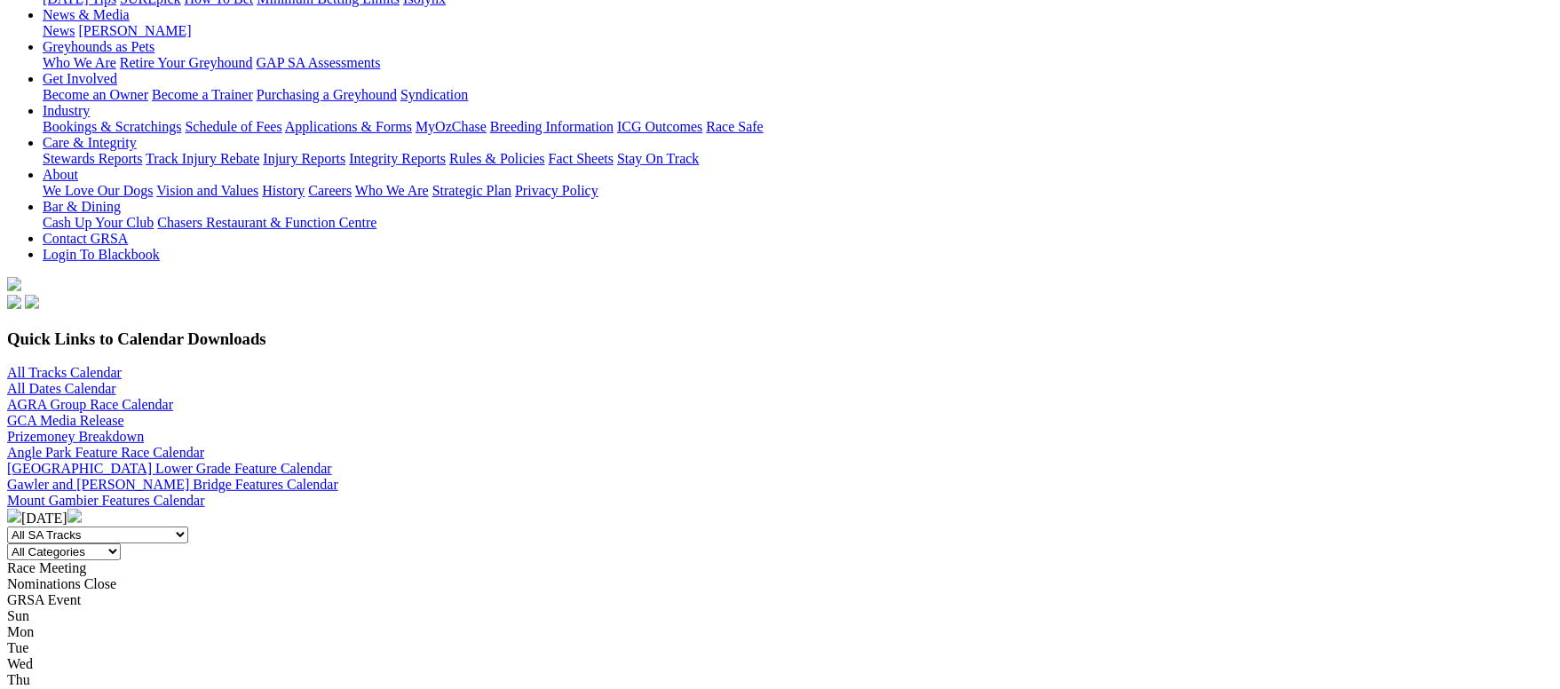
scroll to position [399, 0]
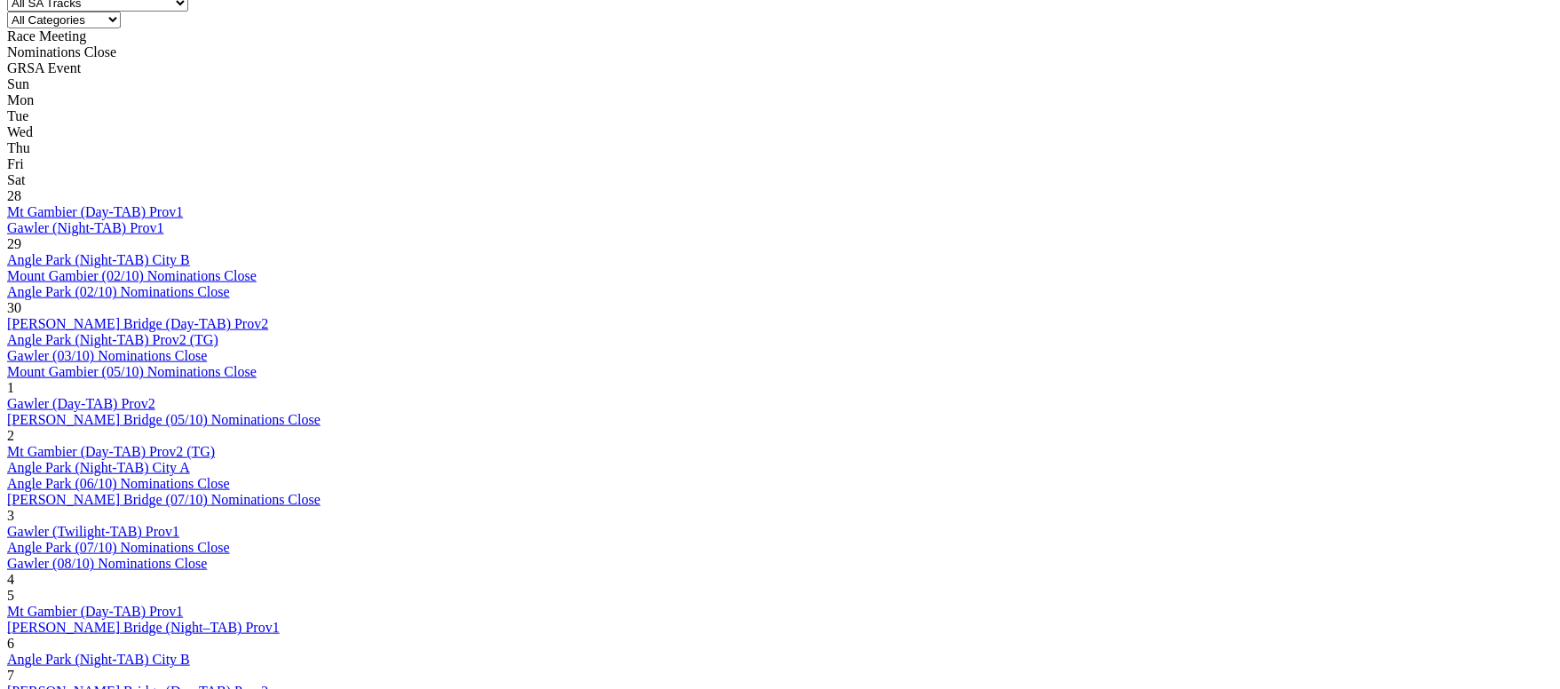
scroll to position [533, 0]
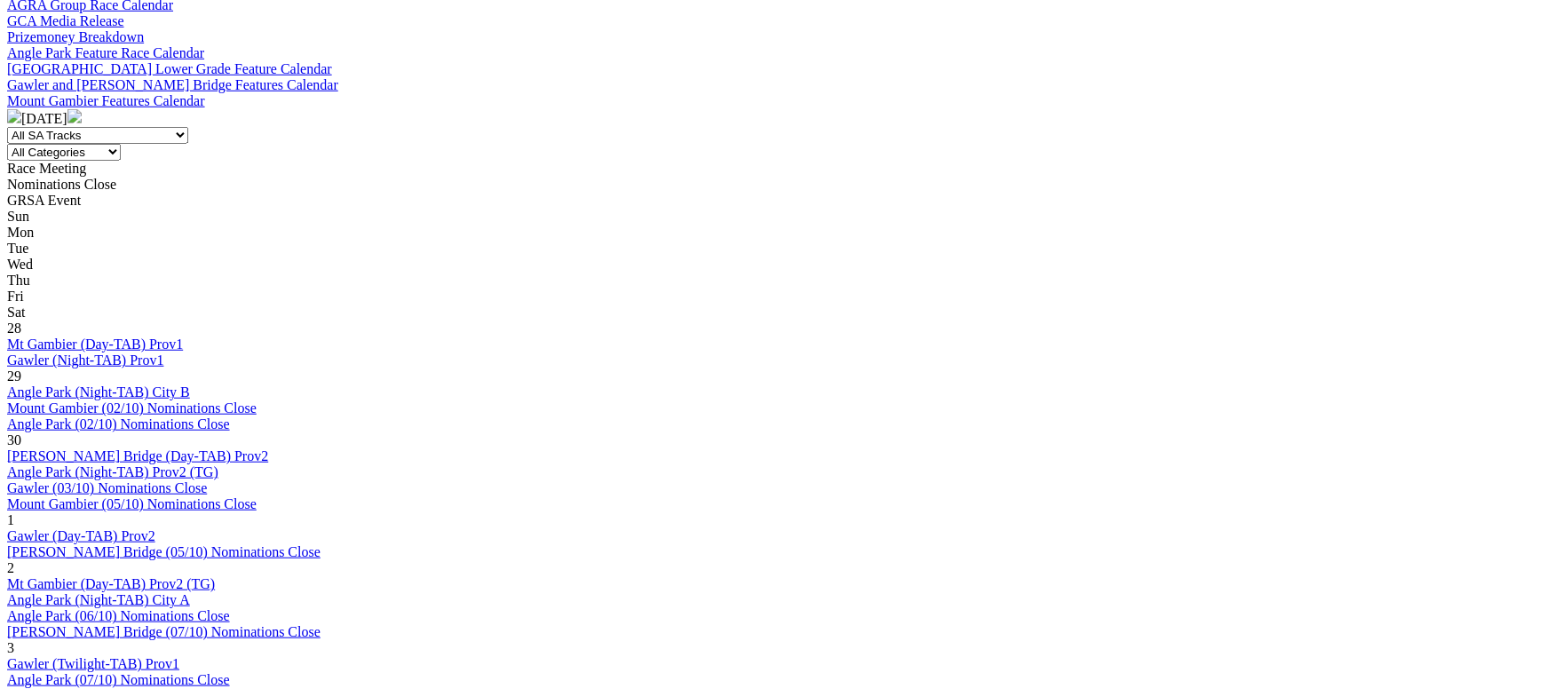
scroll to position [533, 0]
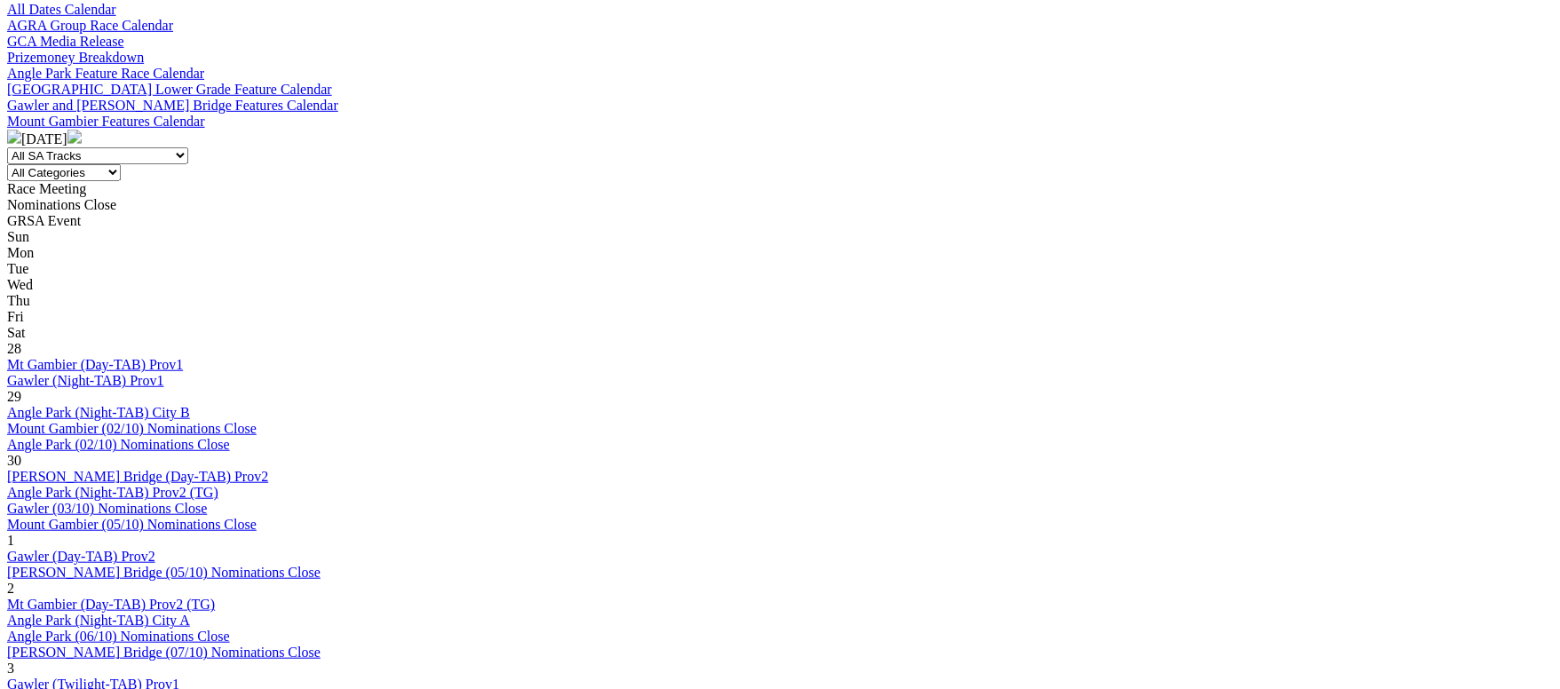
scroll to position [798, 0]
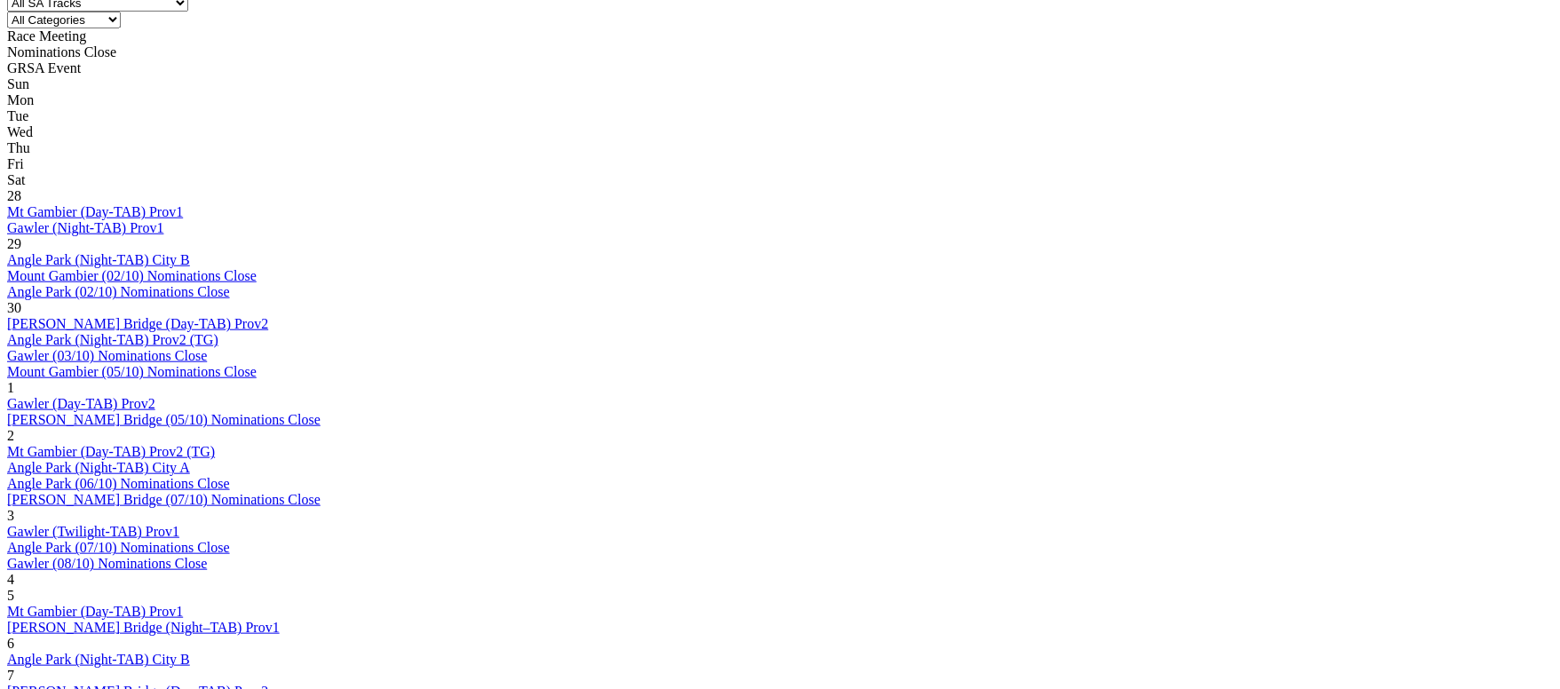
drag, startPoint x: 266, startPoint y: 495, endPoint x: 267, endPoint y: 362, distance: 133.2
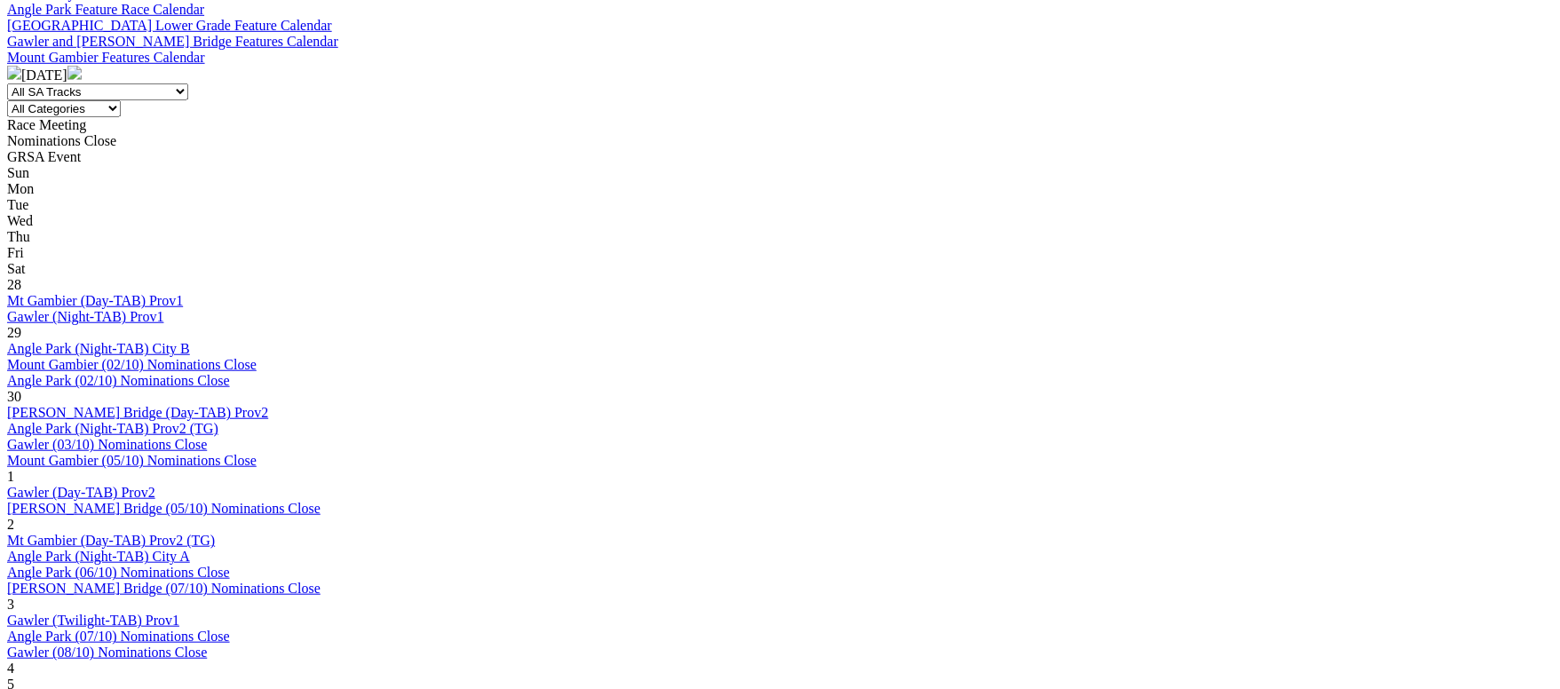
scroll to position [798, 0]
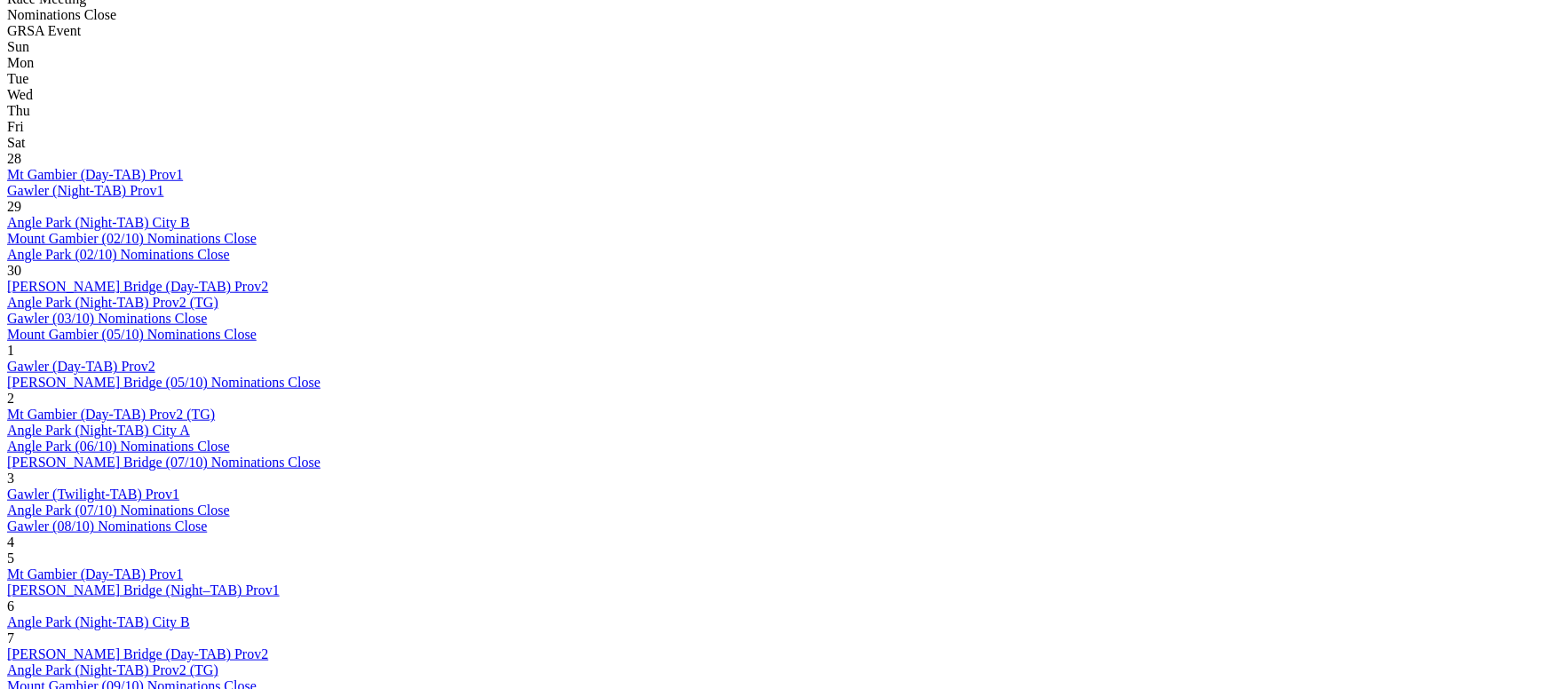
scroll to position [798, 0]
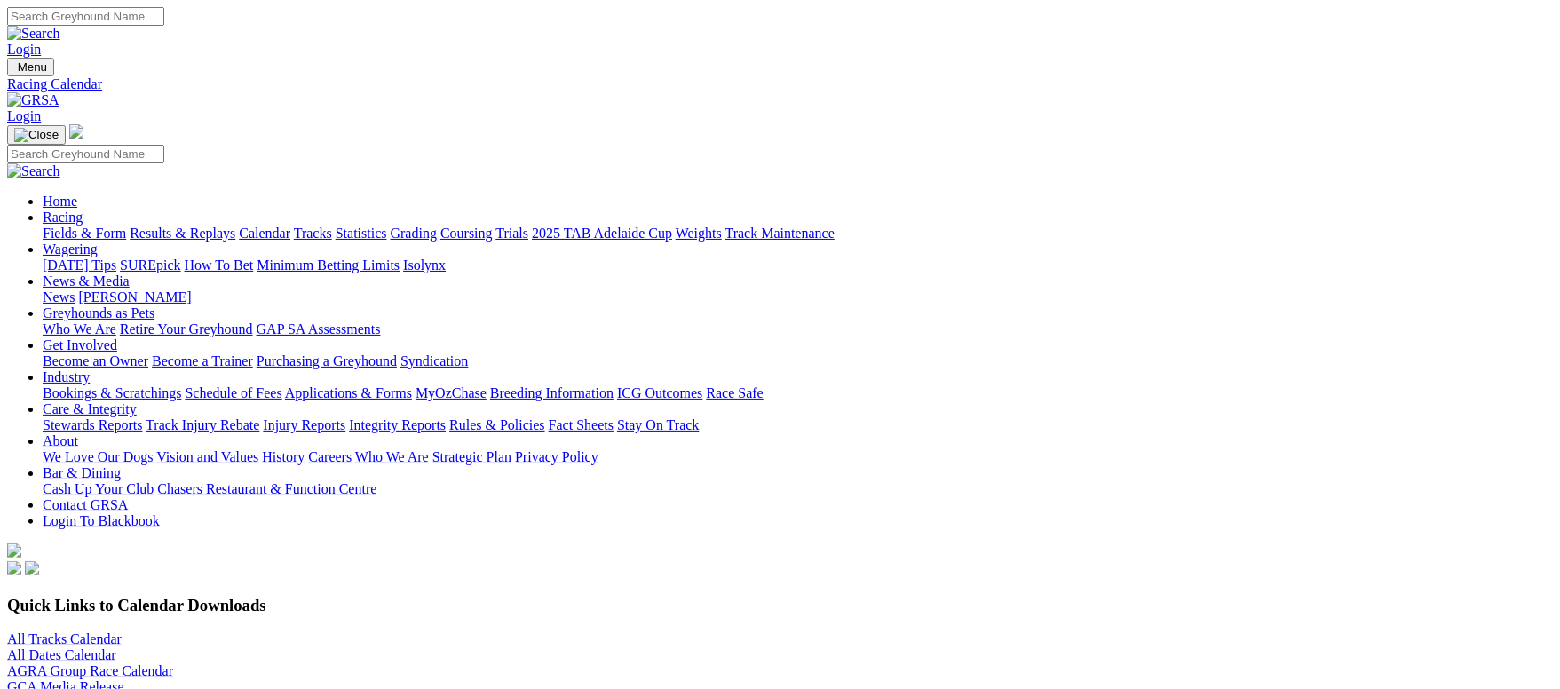
click at [126, 226] on link "Fields & Form" at bounding box center [84, 233] width 83 height 15
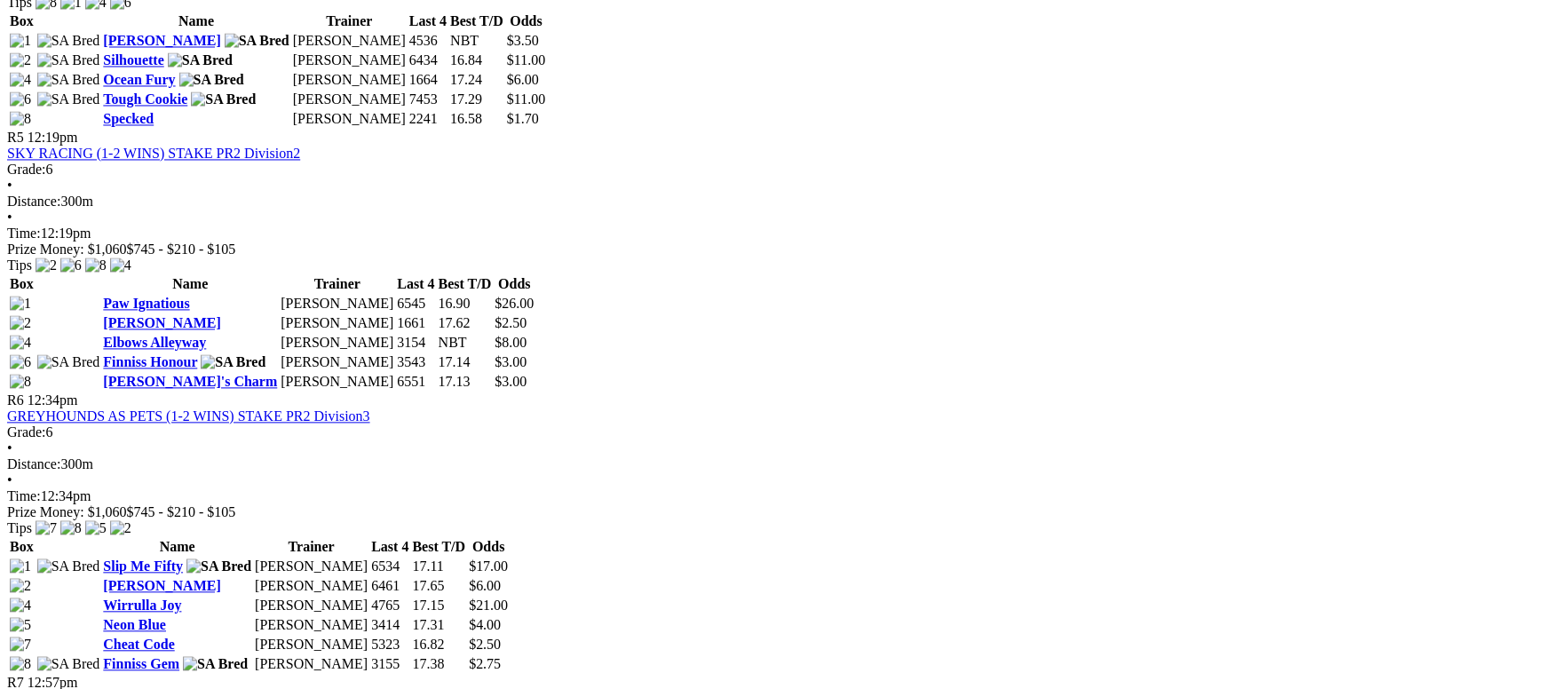
scroll to position [1998, 0]
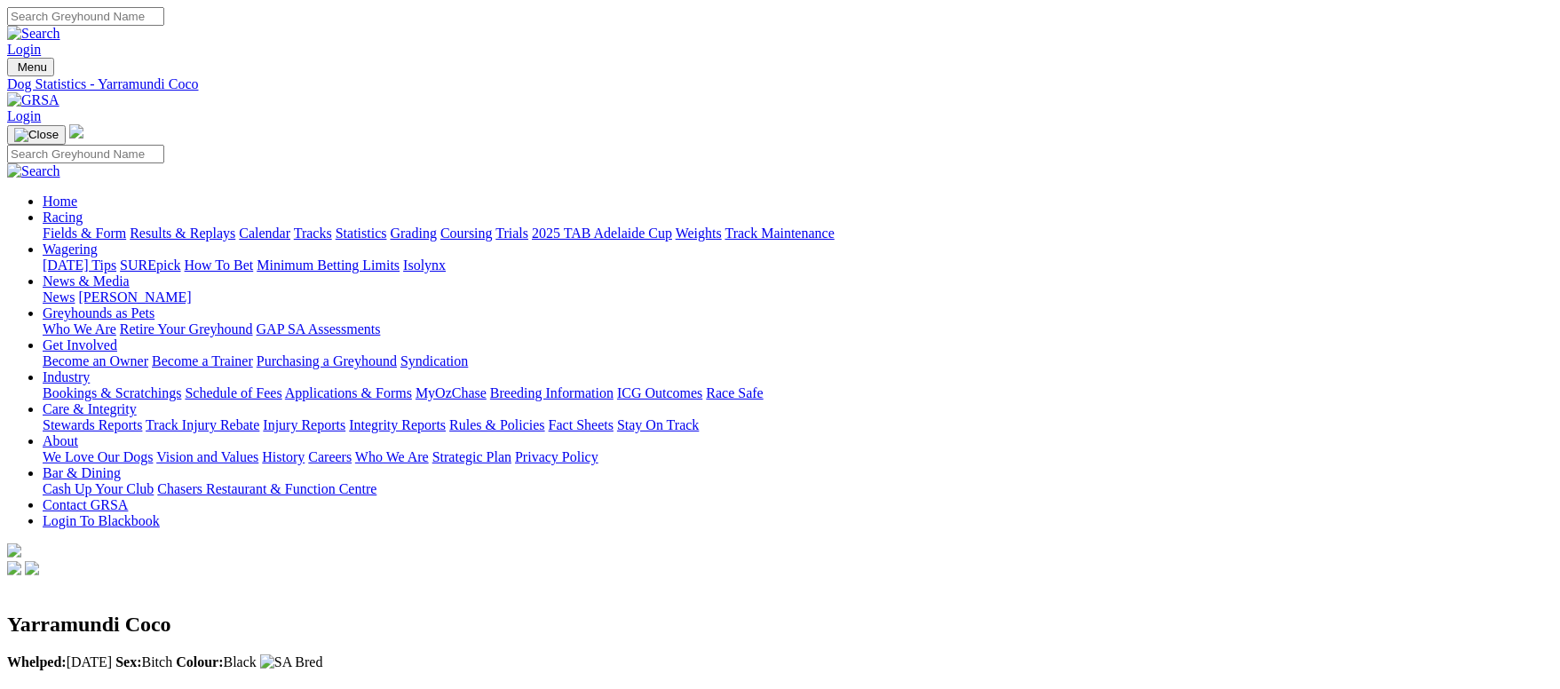
click at [126, 226] on link "Fields & Form" at bounding box center [84, 233] width 83 height 15
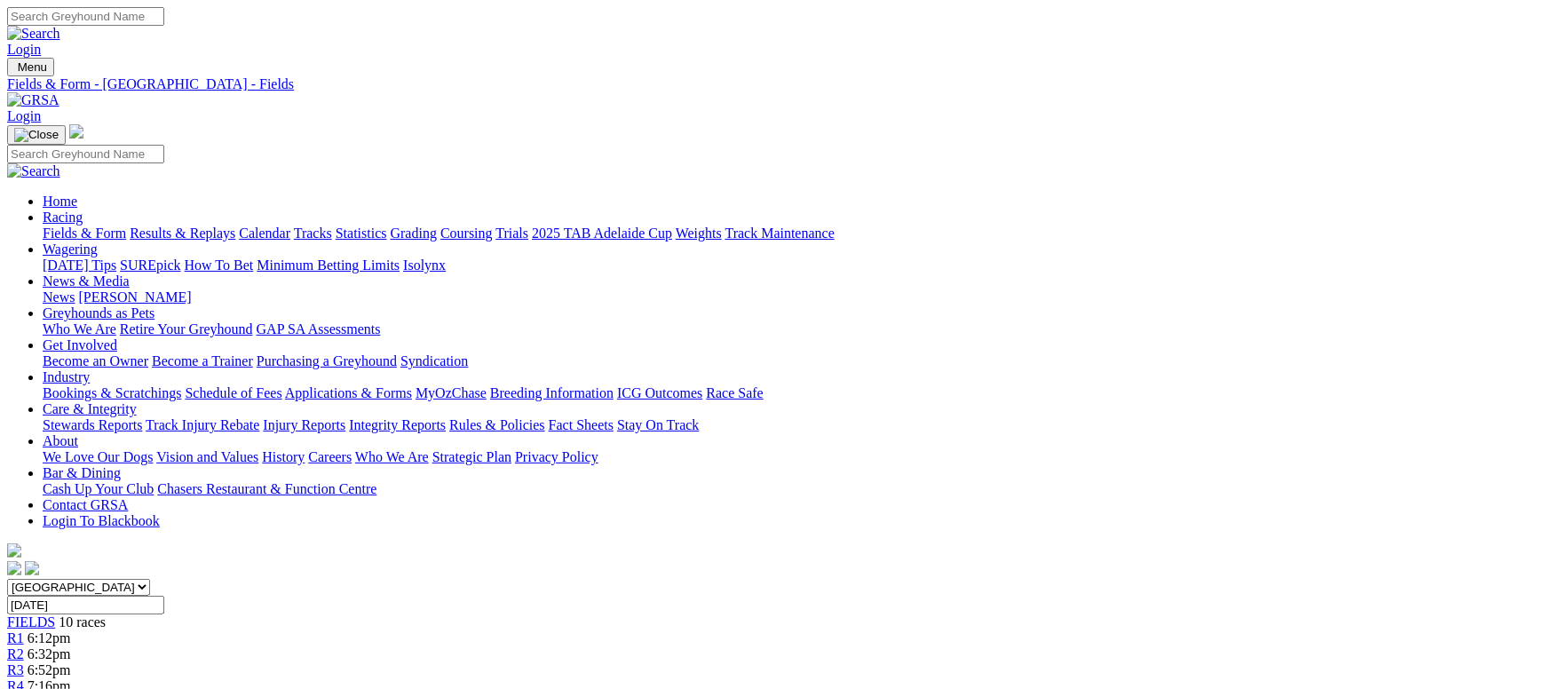
click at [126, 226] on link "Fields & Form" at bounding box center [84, 233] width 83 height 15
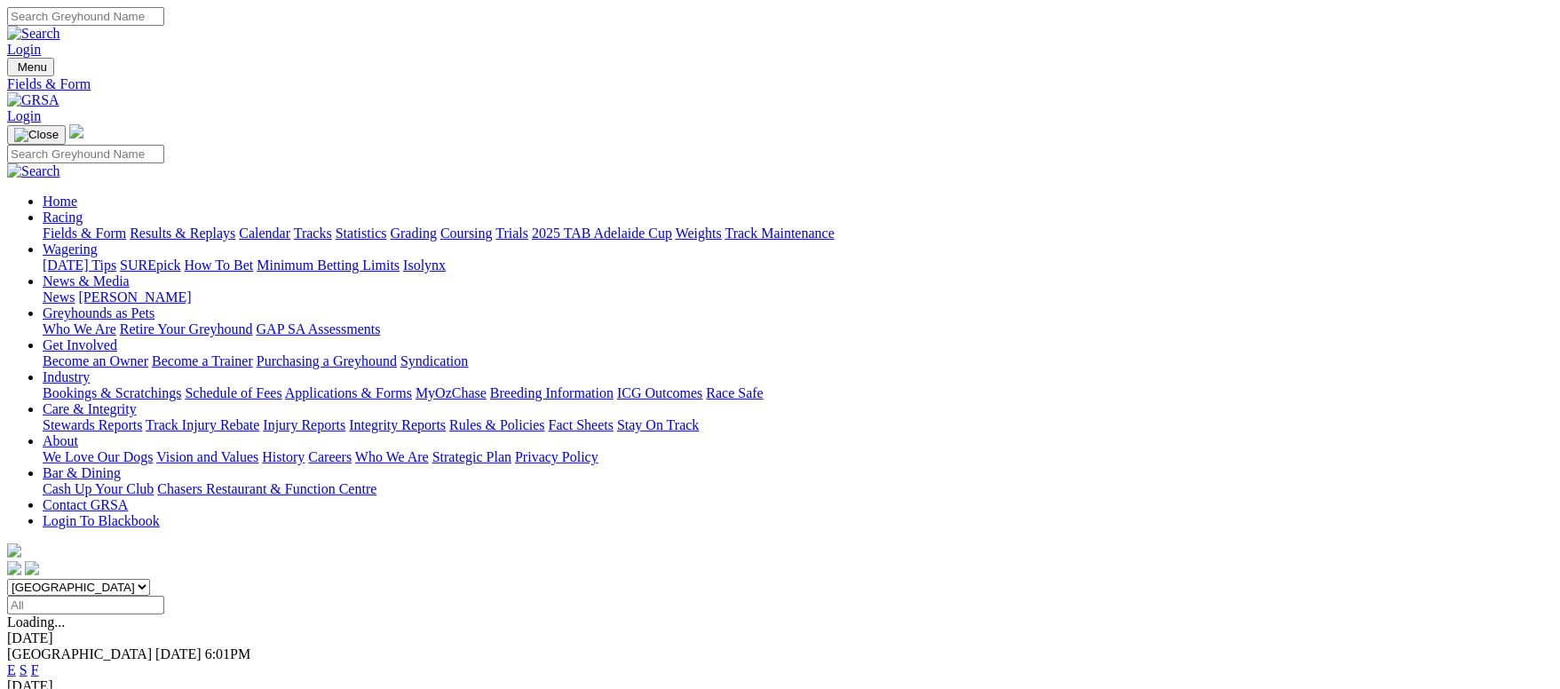
drag, startPoint x: 321, startPoint y: 120, endPoint x: 400, endPoint y: 164, distance: 89.9
click at [235, 226] on link "Results & Replays" at bounding box center [183, 233] width 106 height 15
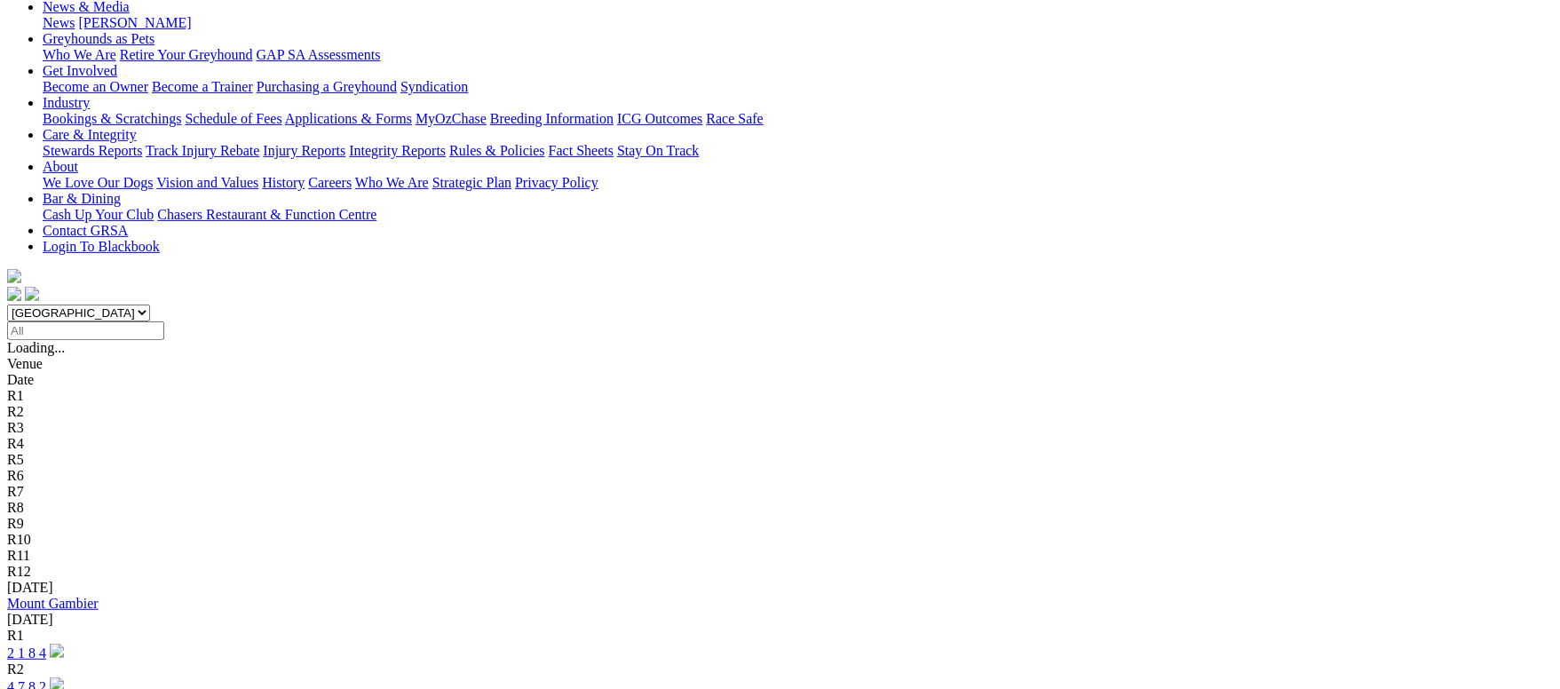
scroll to position [266, 0]
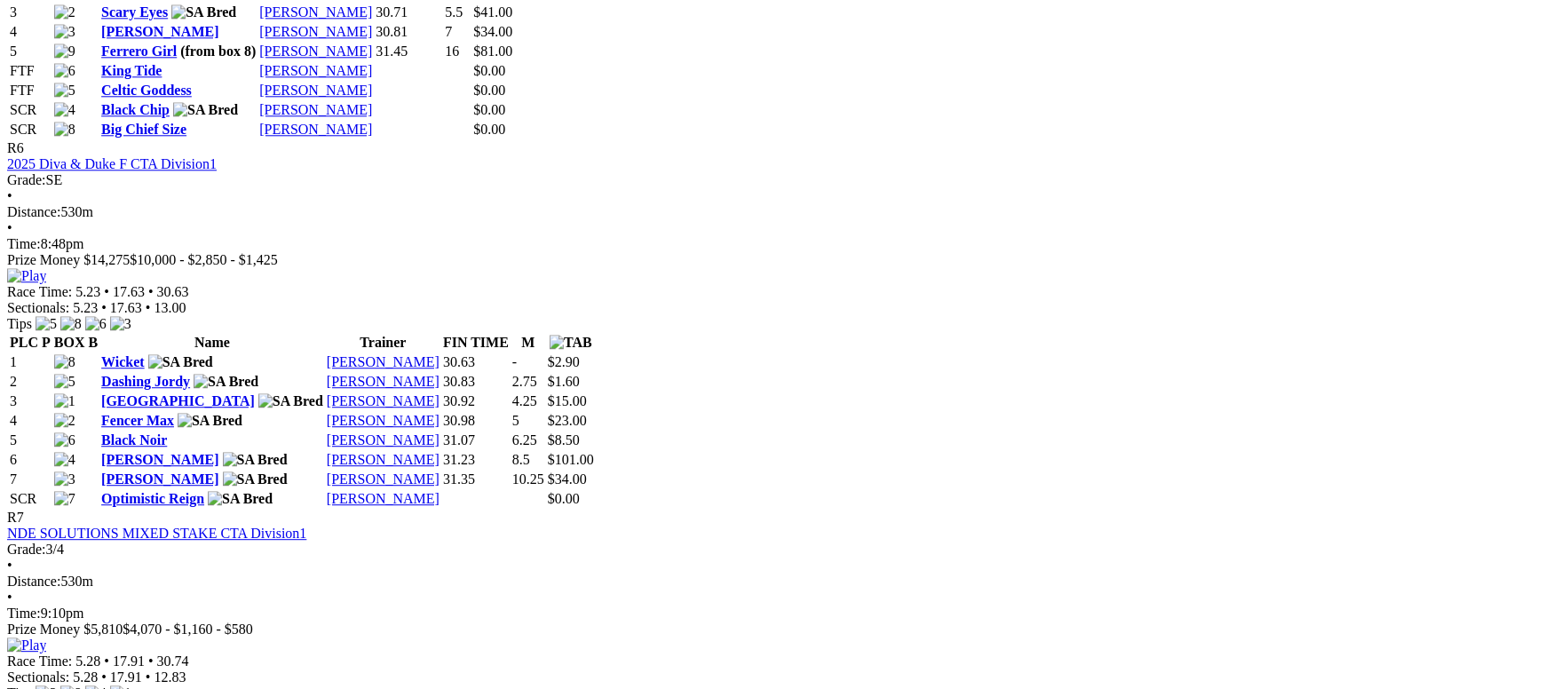
scroll to position [2929, 0]
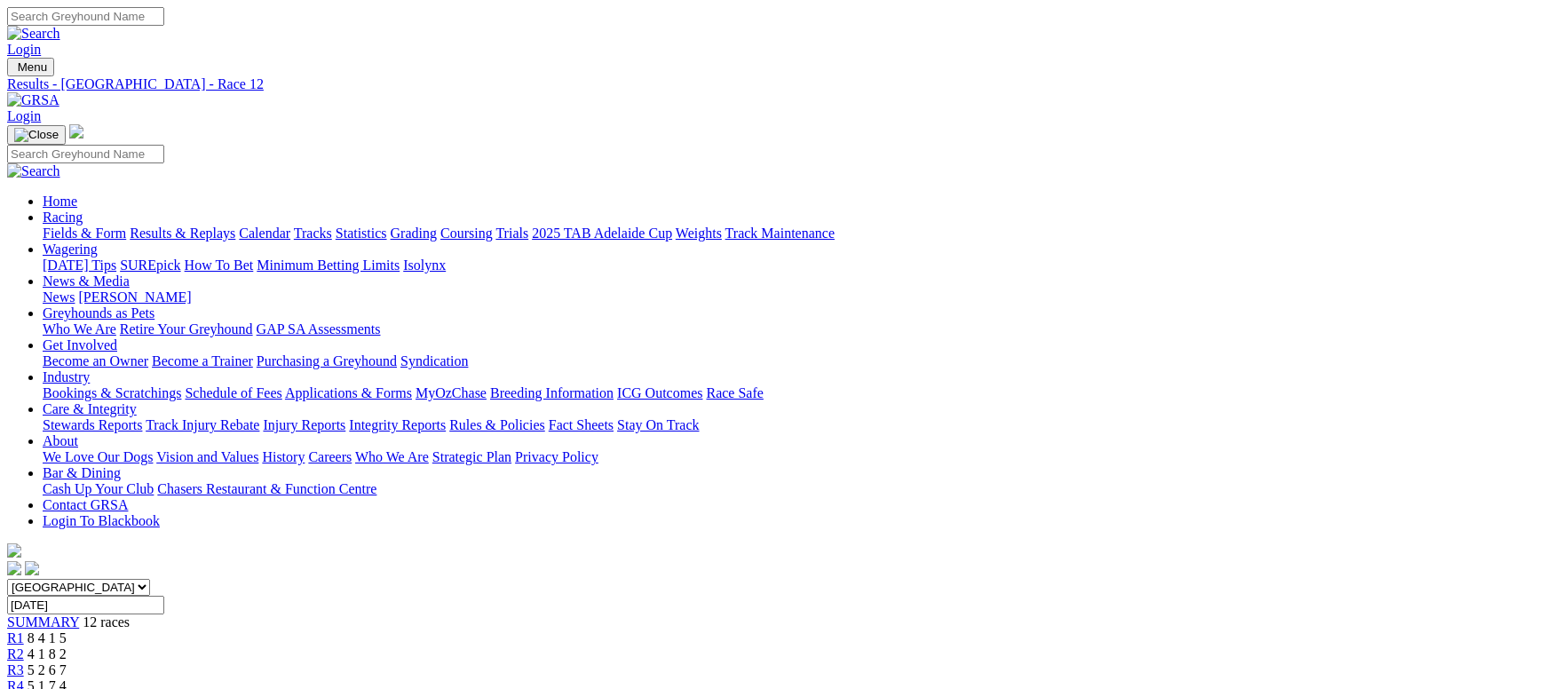
scroll to position [266, 0]
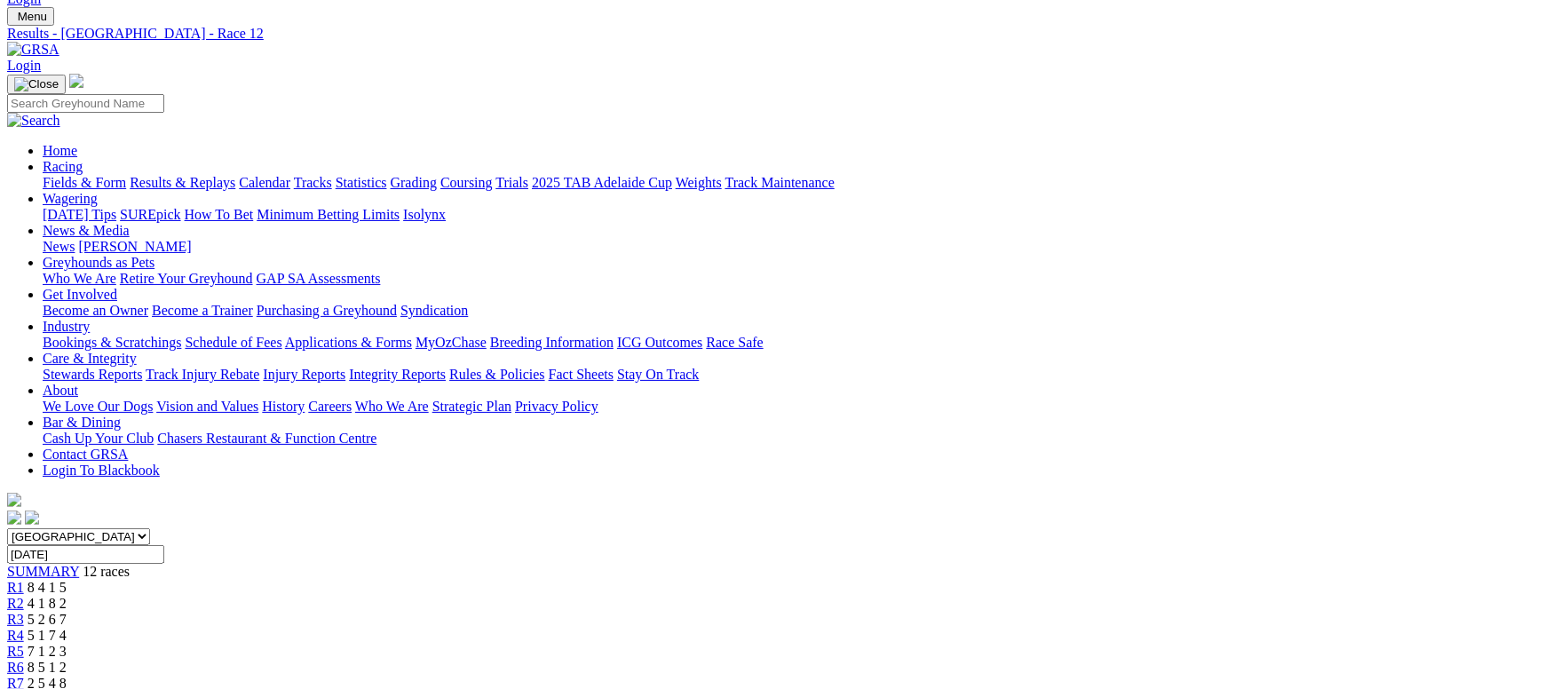
scroll to position [0, 0]
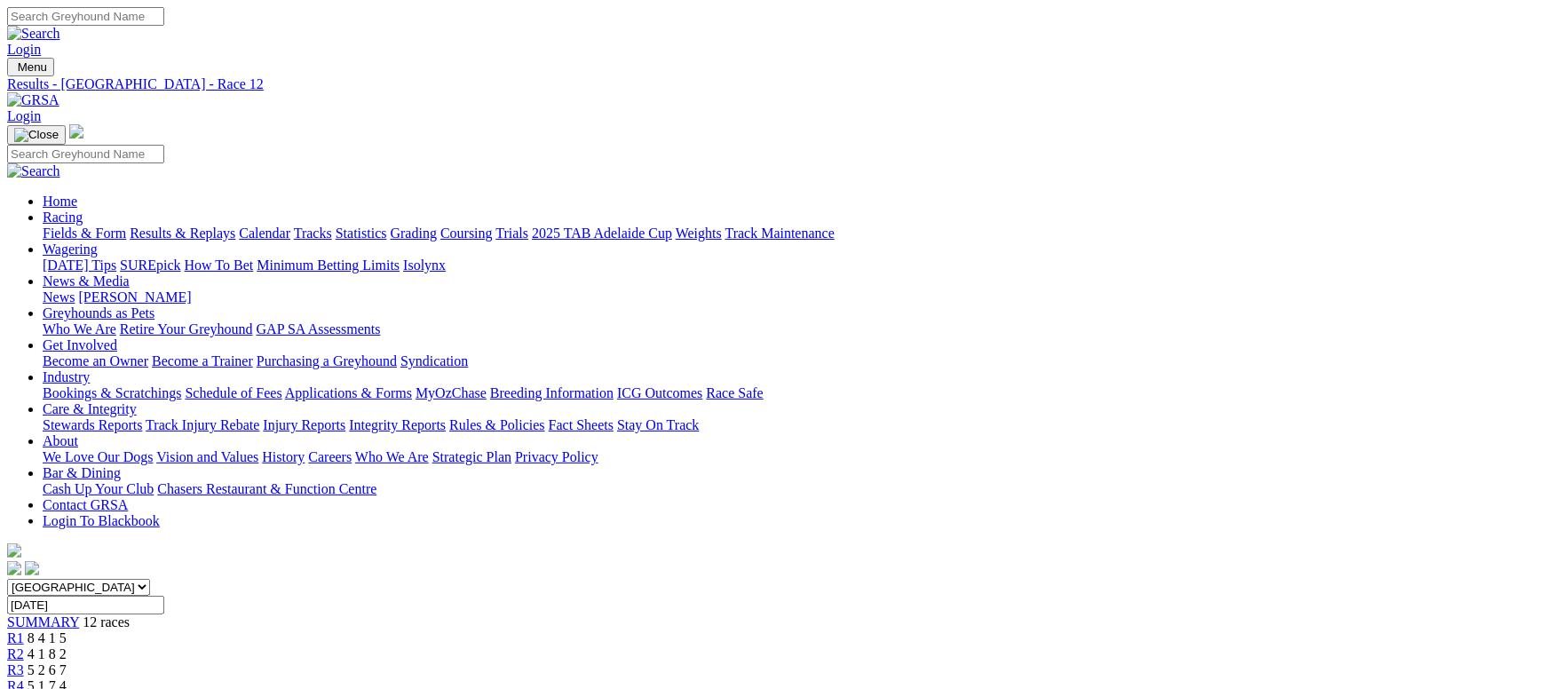
click at [164, 596] on input "Thursday, 25 Sep 2025" at bounding box center [85, 605] width 157 height 19
type input "[DATE]"
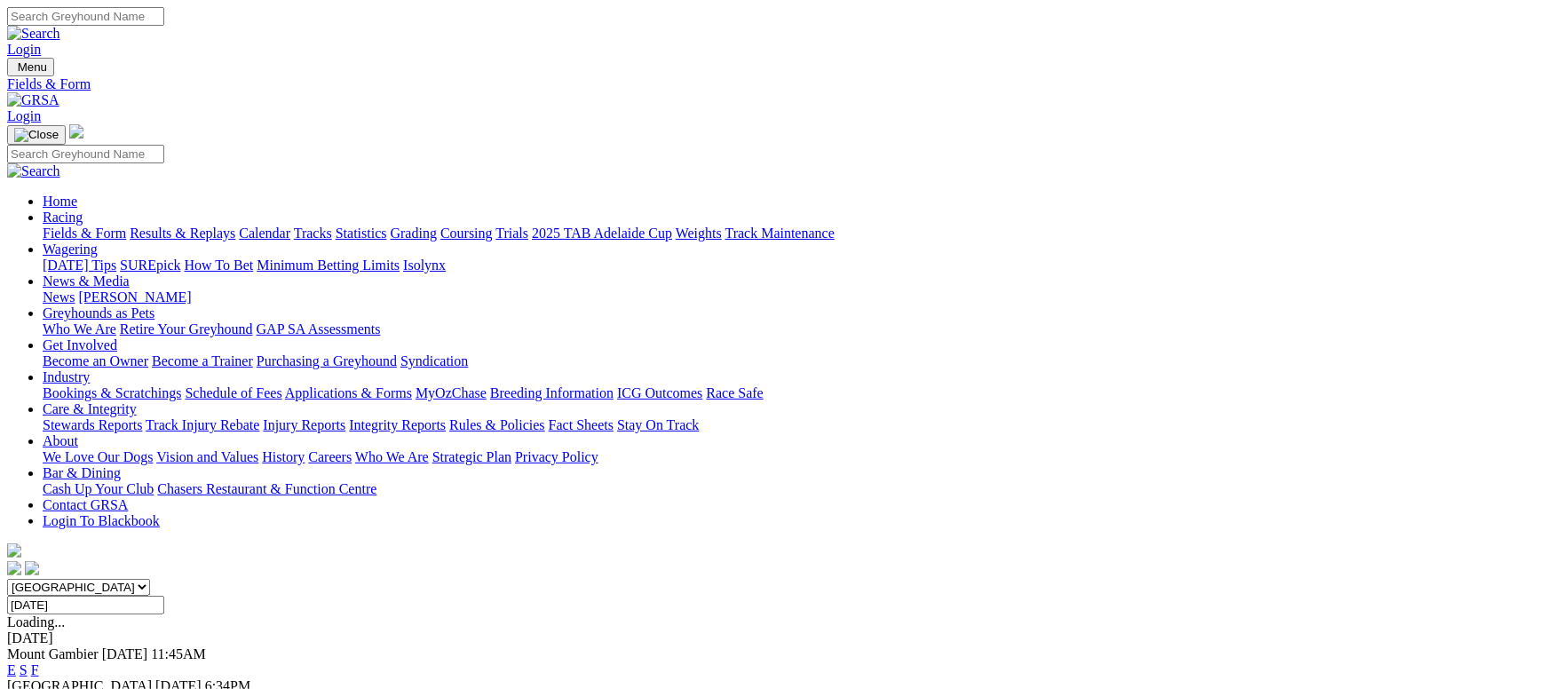
click at [39, 688] on link "F" at bounding box center [35, 701] width 8 height 15
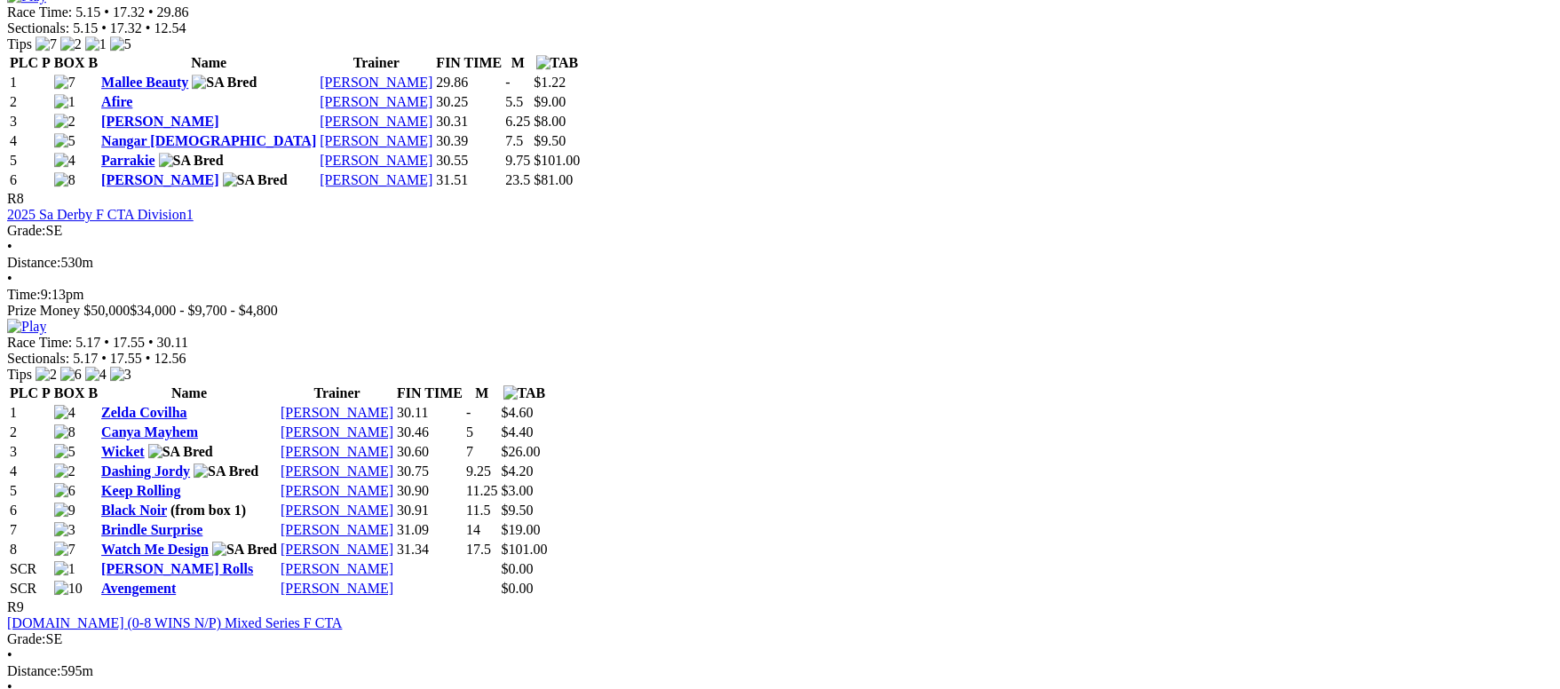
scroll to position [3063, 0]
drag, startPoint x: 1383, startPoint y: 63, endPoint x: 1458, endPoint y: 85, distance: 77.8
click at [1446, 82] on body "Login Menu Results - Angle Park - Summary Login Home Racing Fields & Form Resul…" at bounding box center [780, 402] width 1546 height 6915
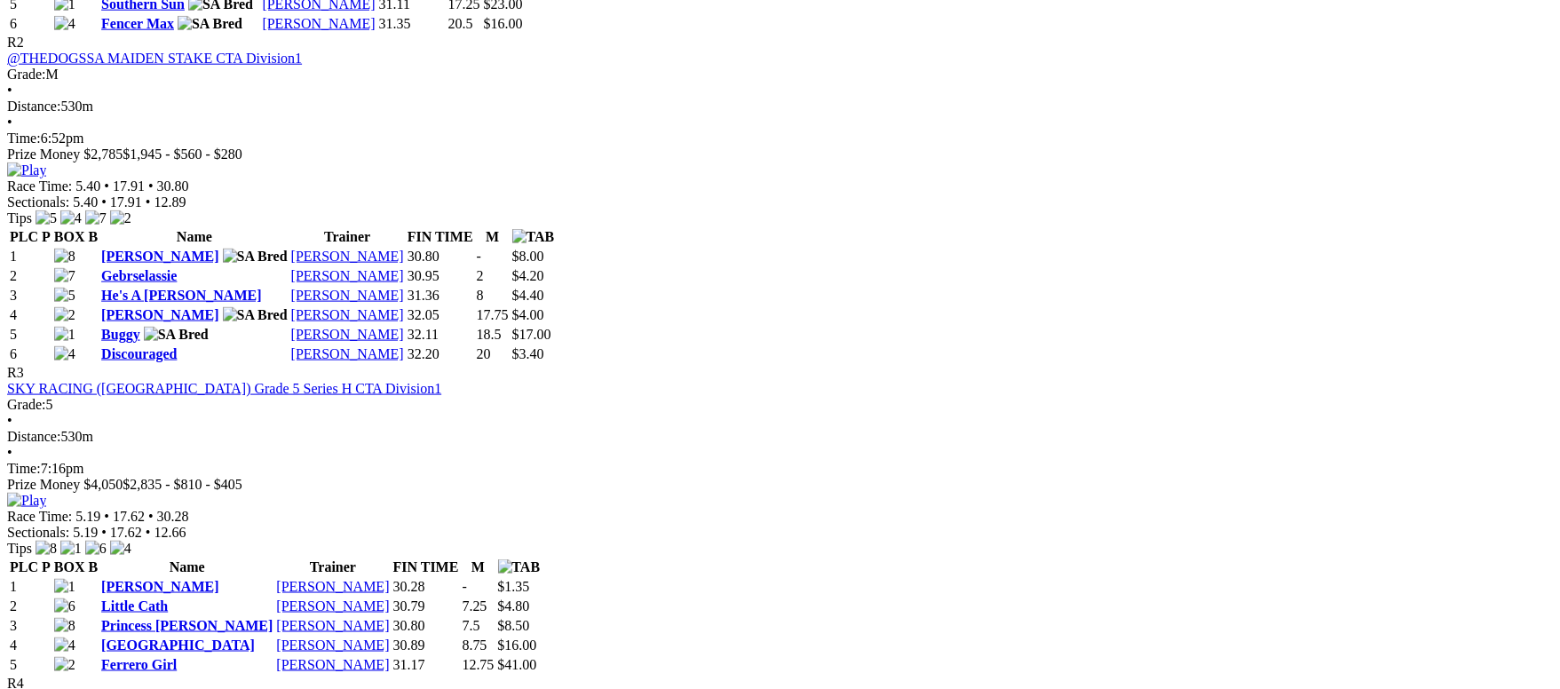
scroll to position [0, 0]
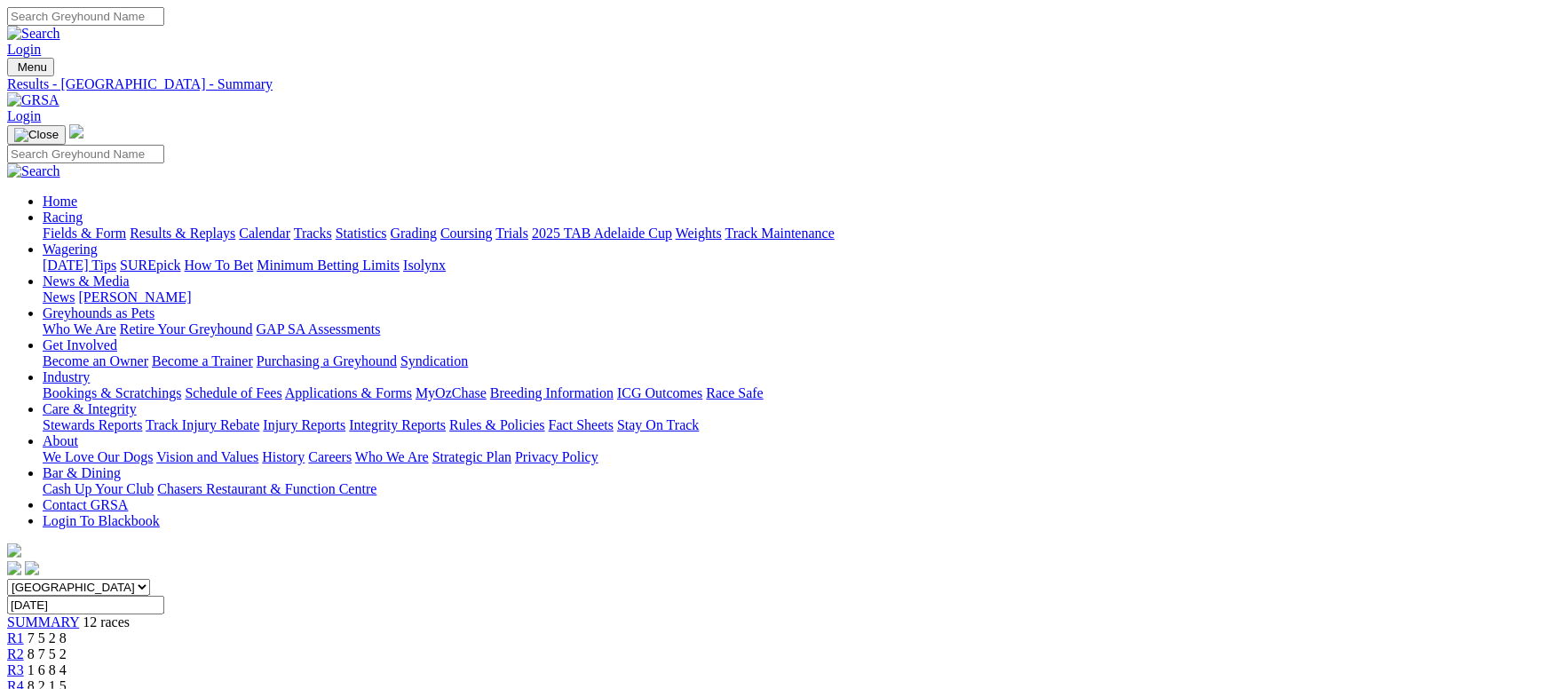
click at [126, 226] on link "Fields & Form" at bounding box center [84, 233] width 83 height 15
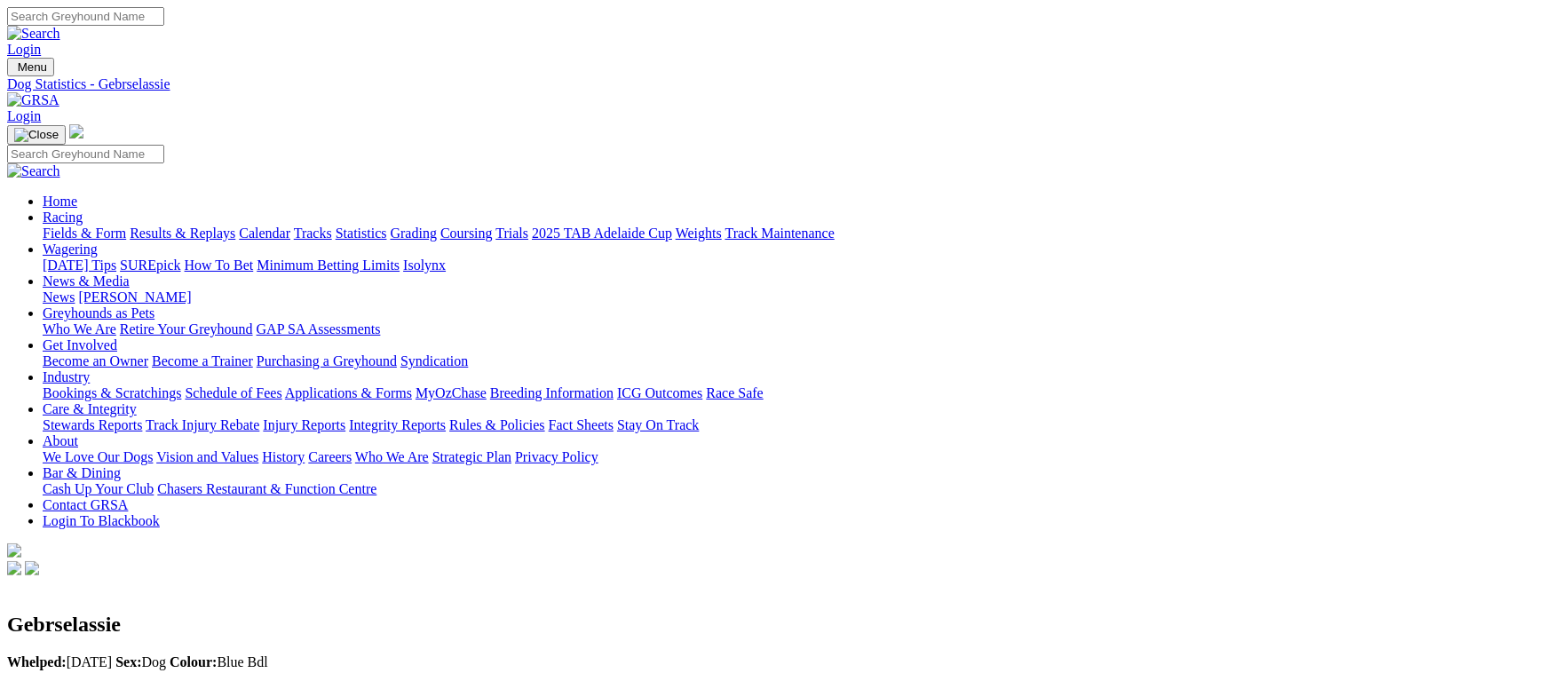
click at [125, 226] on link "Fields & Form" at bounding box center [84, 233] width 83 height 15
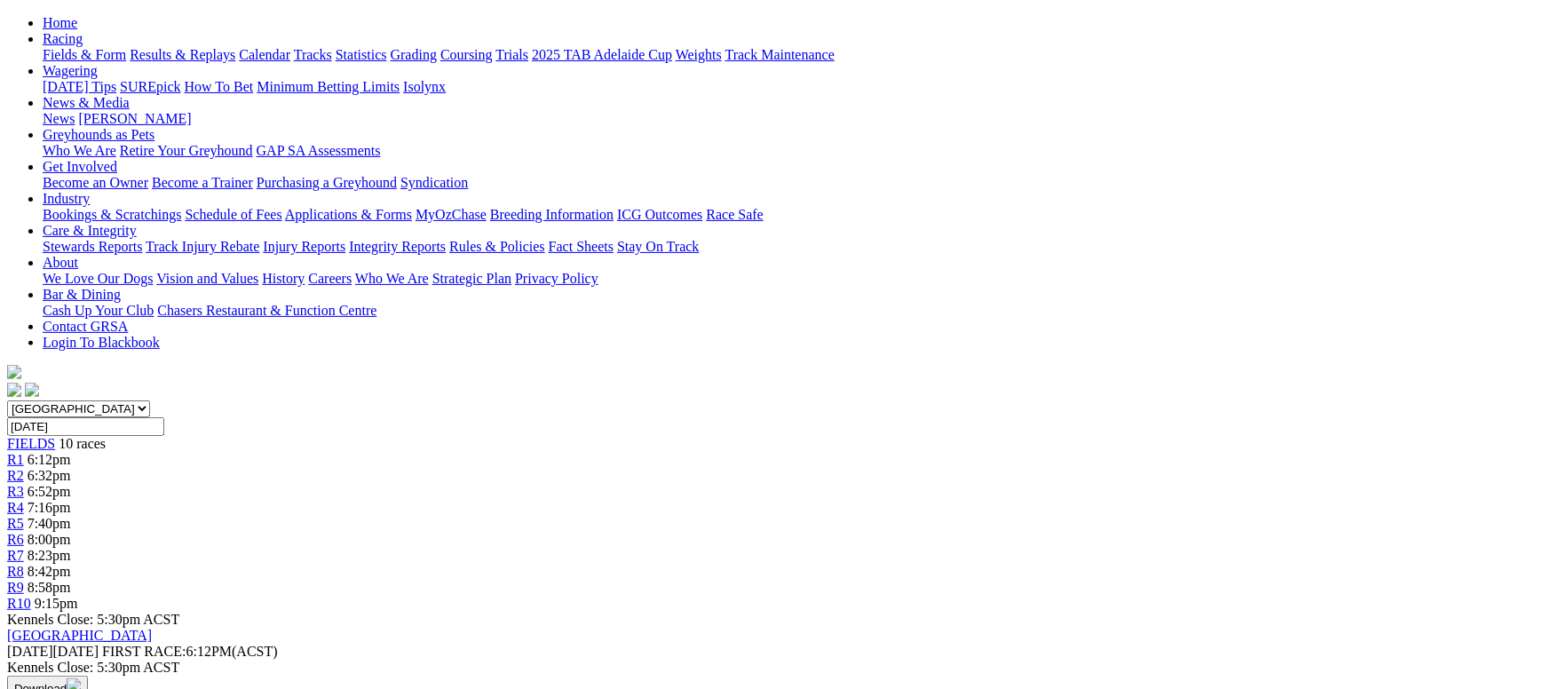
scroll to position [266, 0]
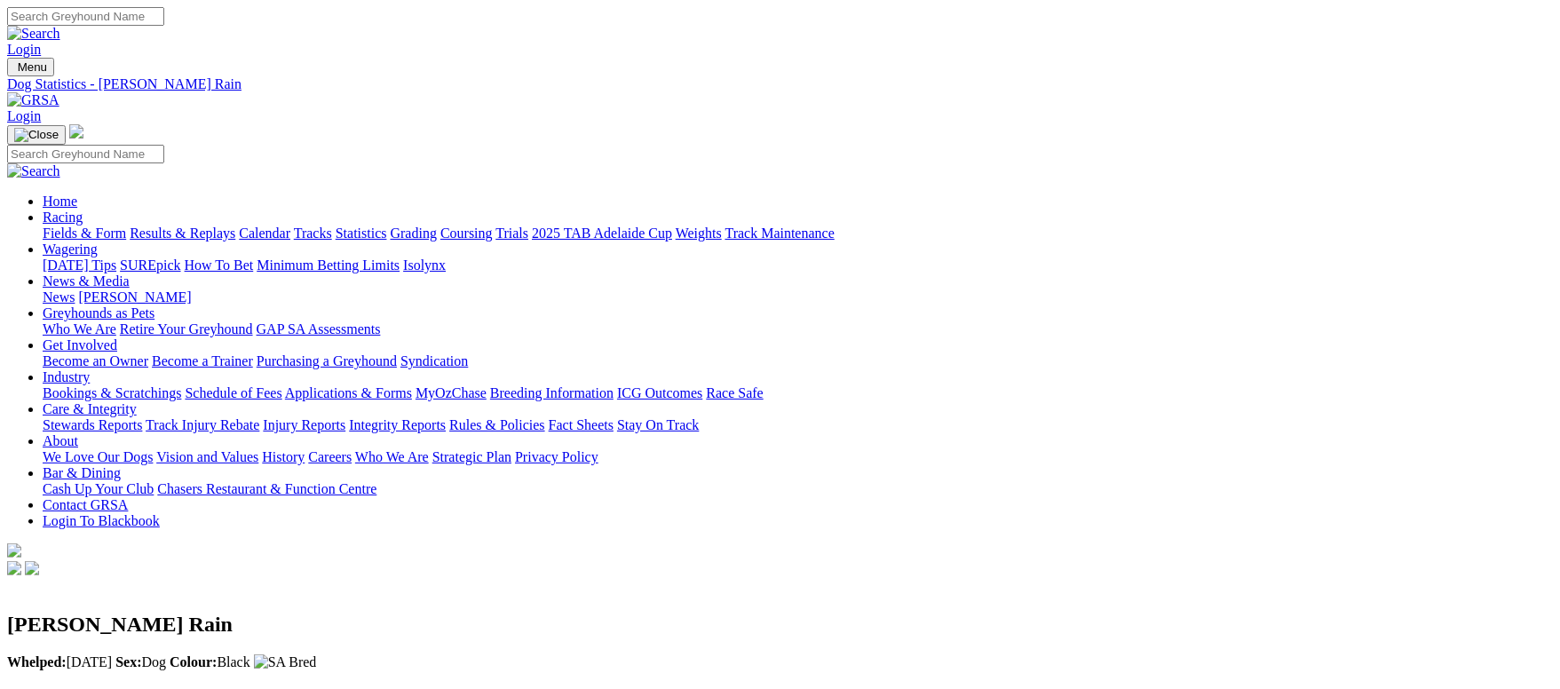
click at [126, 226] on link "Fields & Form" at bounding box center [84, 233] width 83 height 15
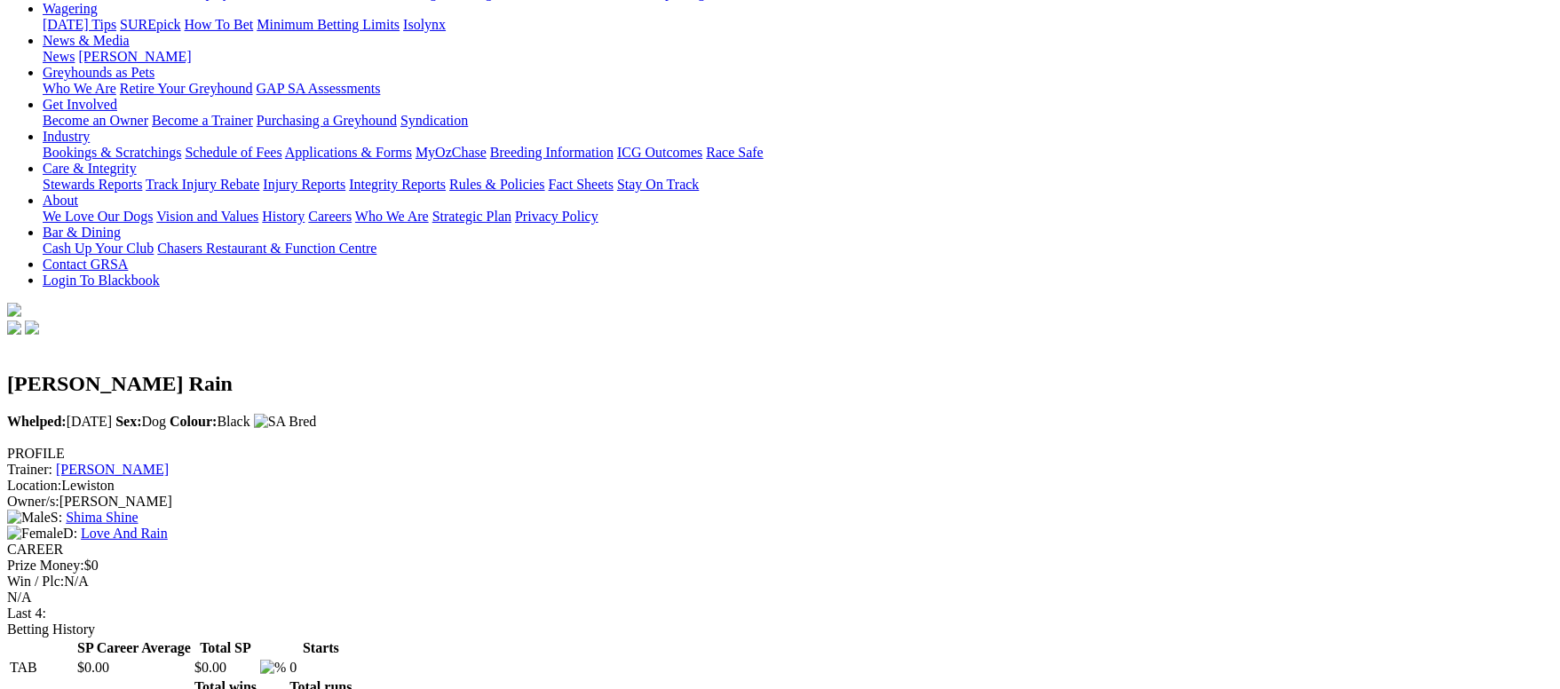
scroll to position [266, 0]
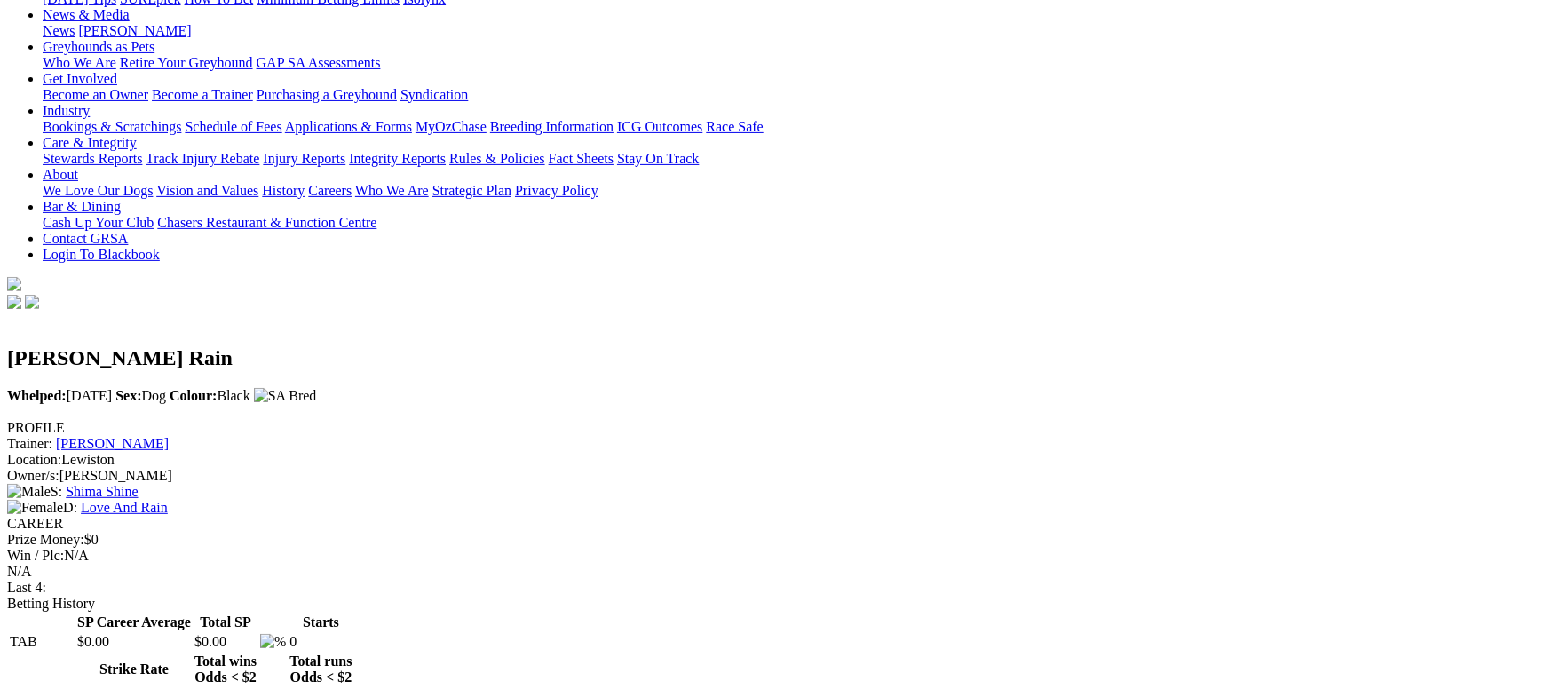
click at [168, 500] on link "Love And Rain" at bounding box center [124, 507] width 87 height 15
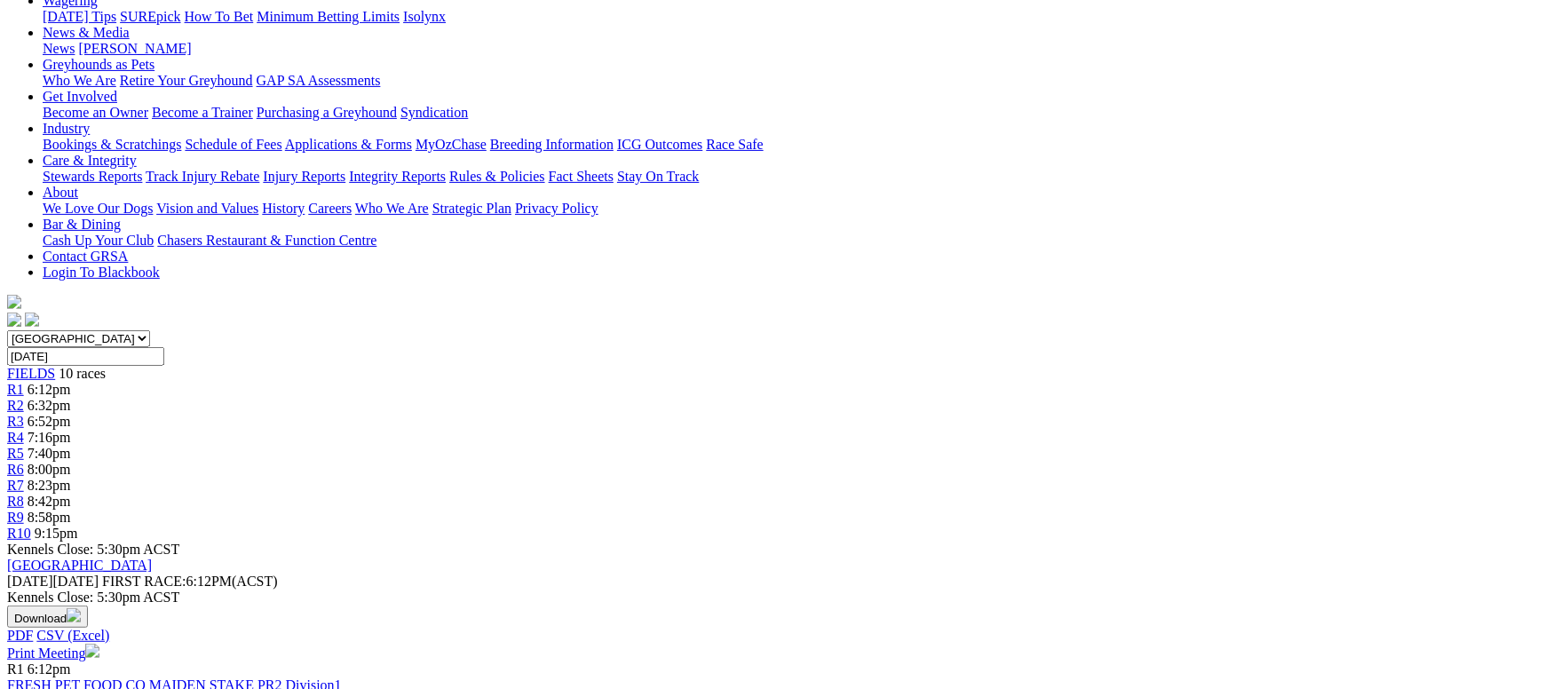
scroll to position [266, 0]
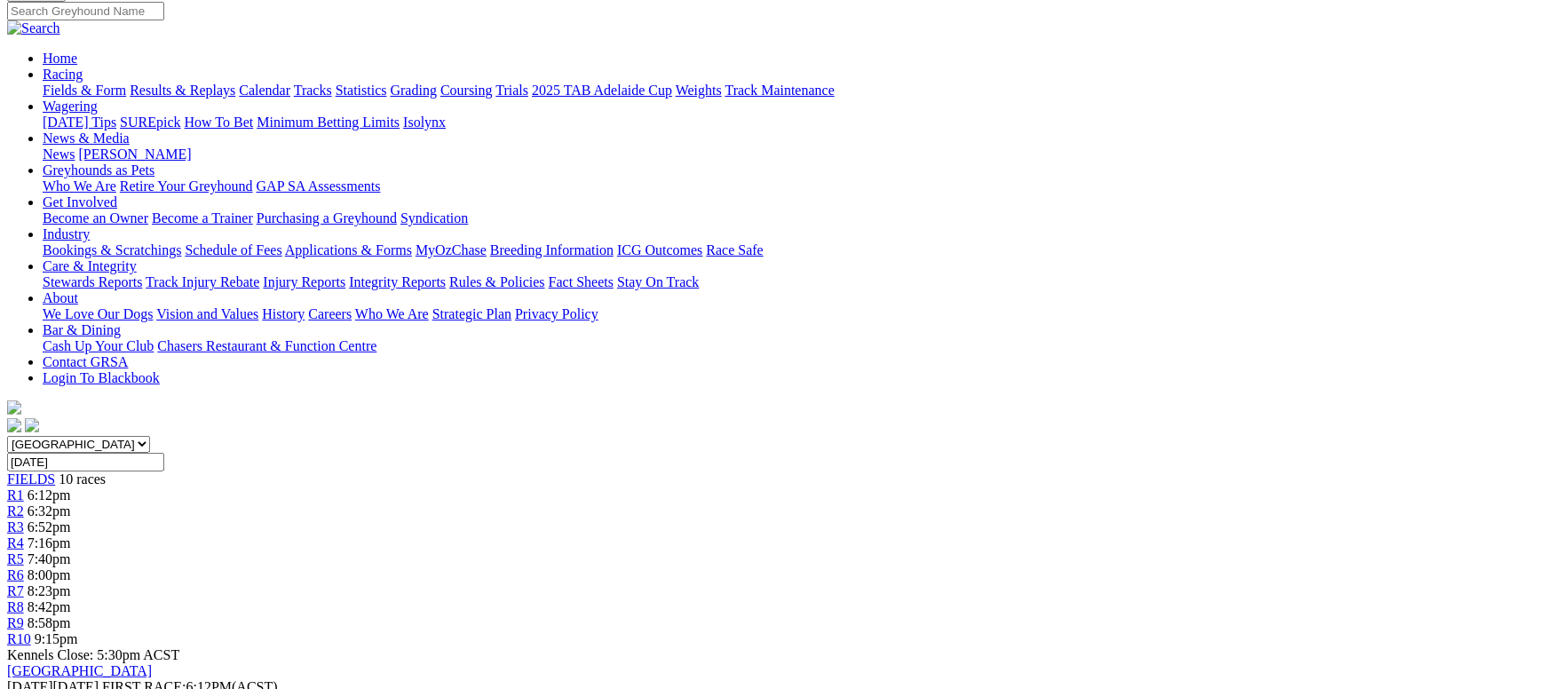
scroll to position [399, 0]
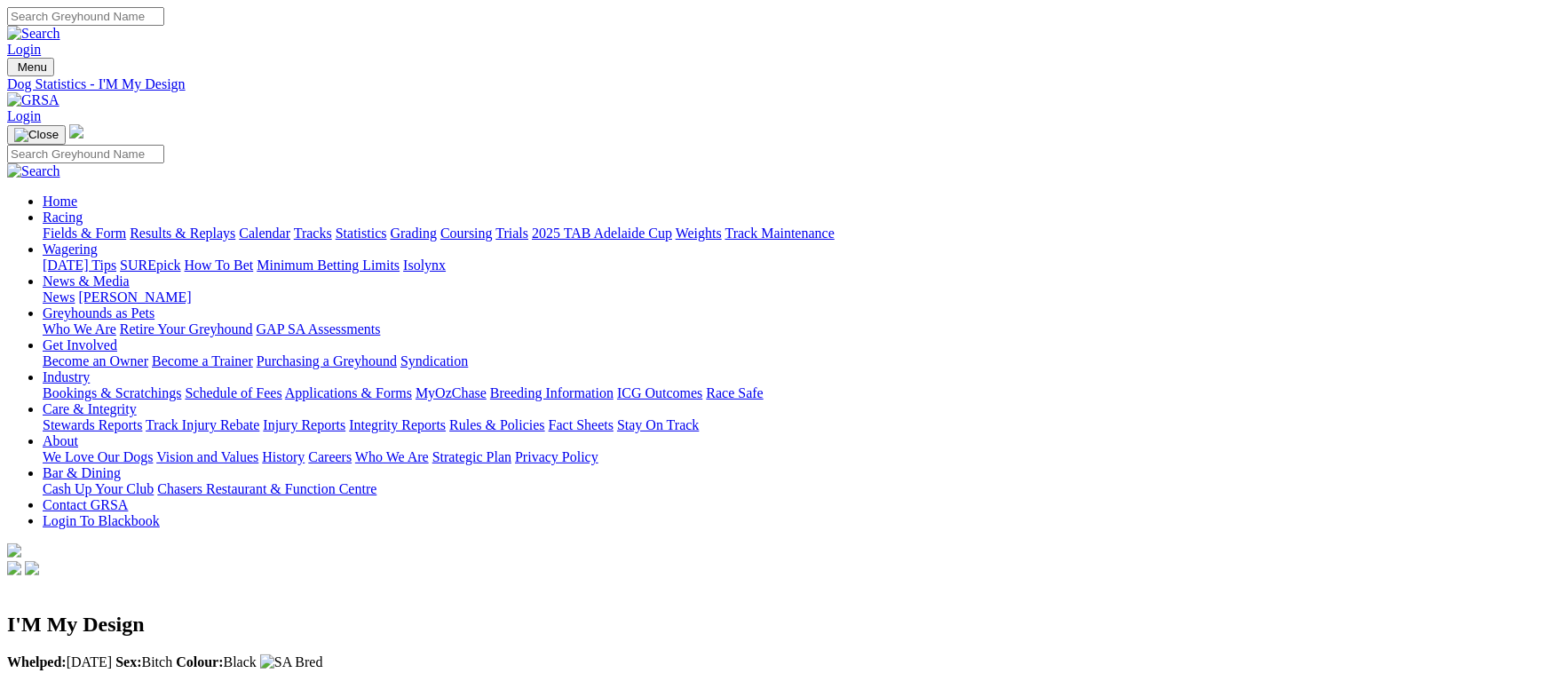
click at [121, 226] on link "Fields & Form" at bounding box center [84, 233] width 83 height 15
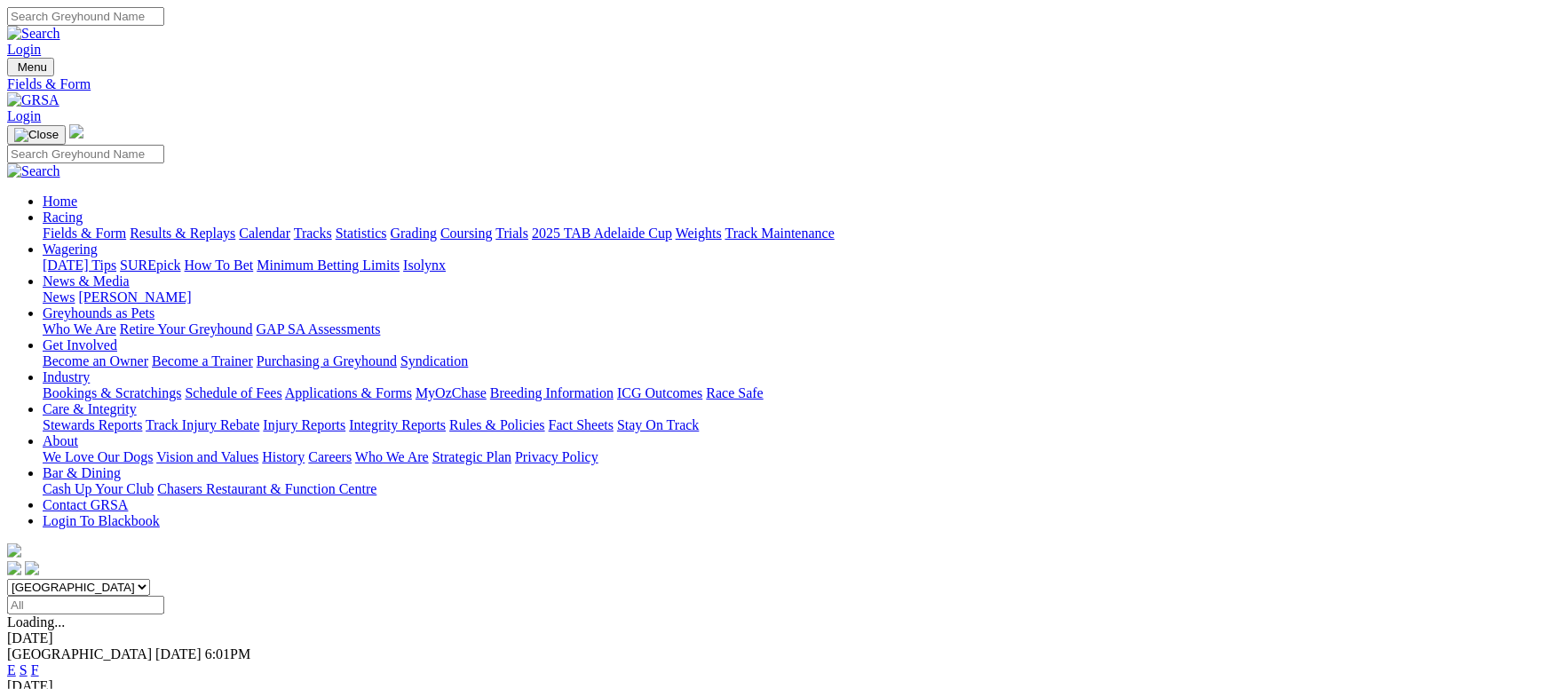
click at [235, 226] on link "Results & Replays" at bounding box center [183, 233] width 106 height 15
click at [437, 226] on link "Grading" at bounding box center [414, 233] width 46 height 15
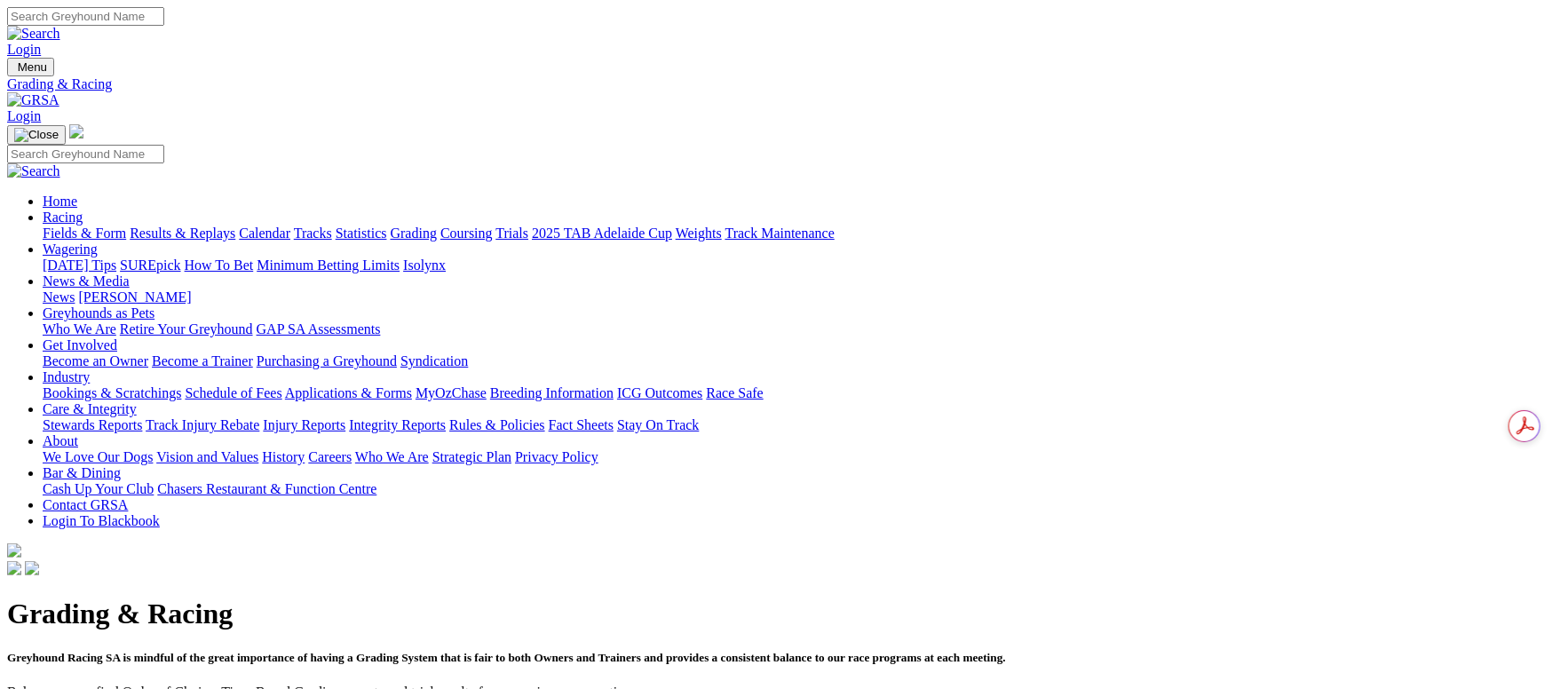
click at [614, 385] on link "Breeding Information" at bounding box center [551, 392] width 123 height 15
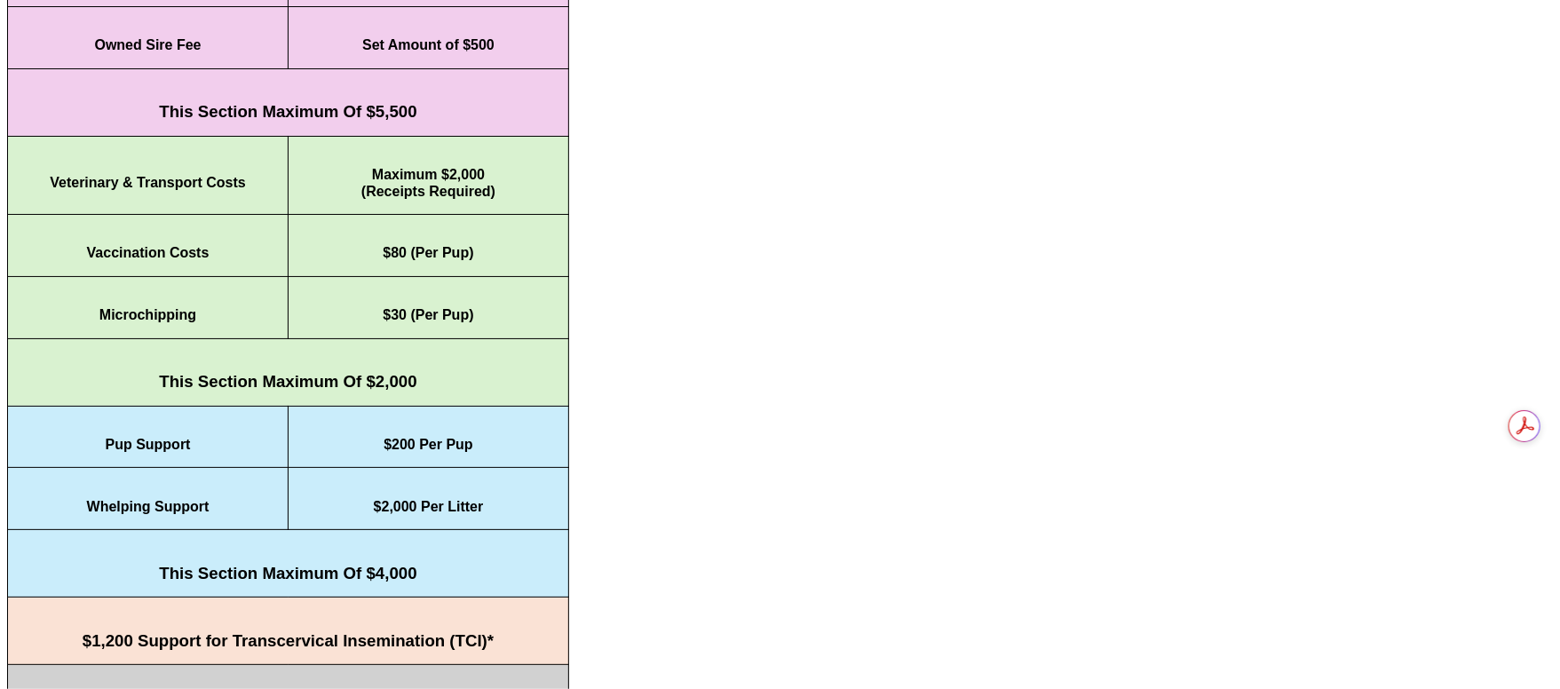
scroll to position [1066, 0]
